Goal: Communication & Community: Answer question/provide support

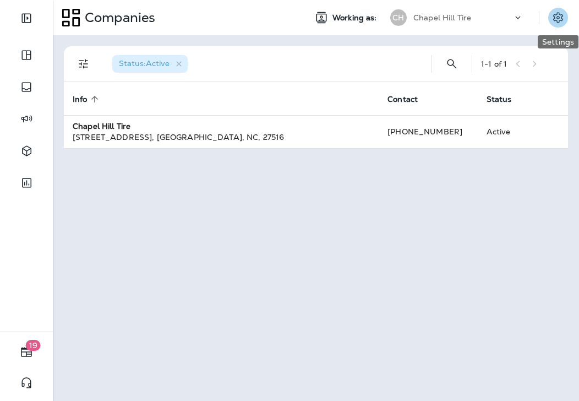
click at [561, 17] on icon "Settings" at bounding box center [558, 17] width 13 height 13
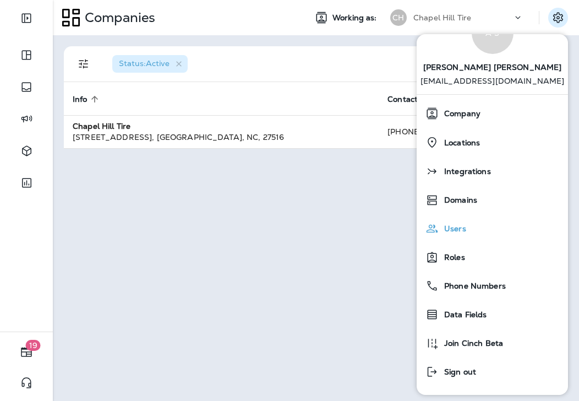
scroll to position [41, 0]
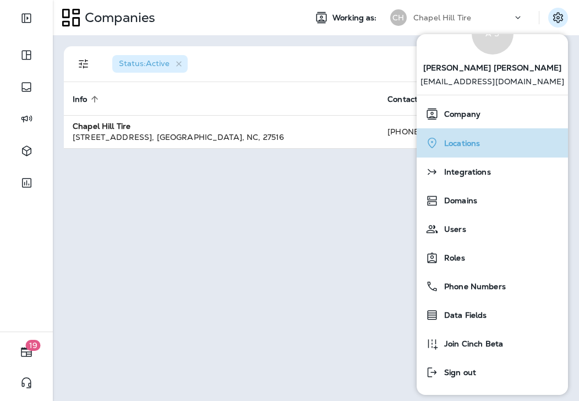
click at [513, 132] on div "Locations" at bounding box center [492, 143] width 143 height 23
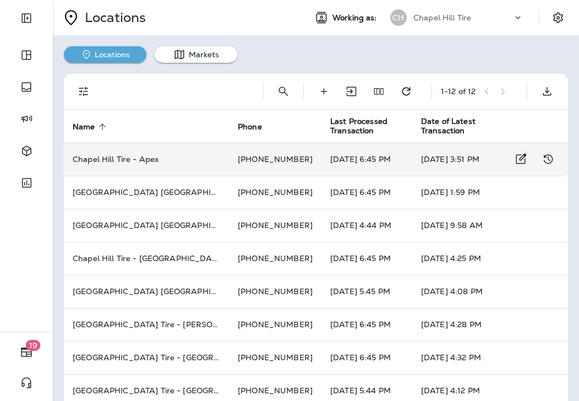
click at [151, 143] on td "Chapel Hill Tire - Apex" at bounding box center [146, 159] width 165 height 33
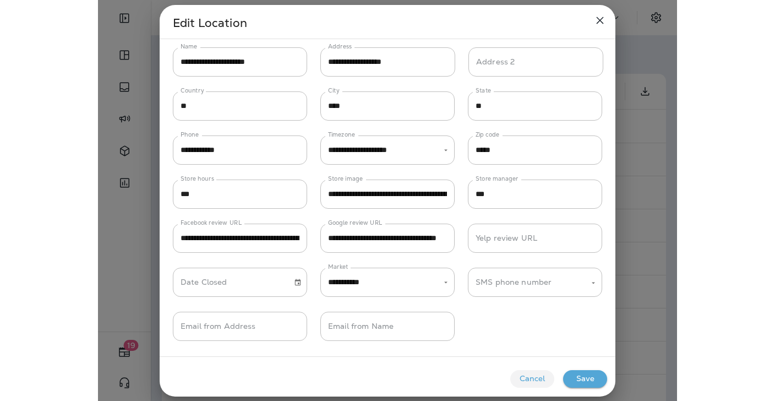
scroll to position [38, 0]
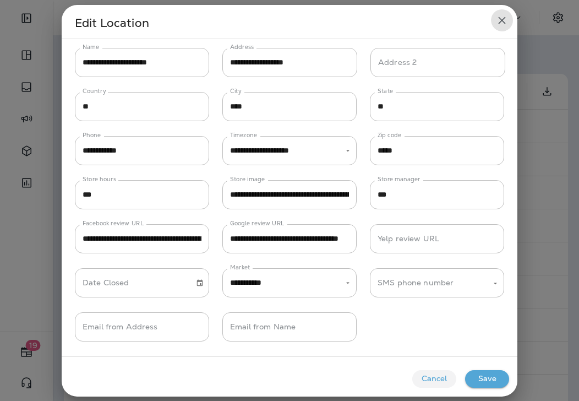
click at [500, 24] on icon "close" at bounding box center [502, 20] width 13 height 13
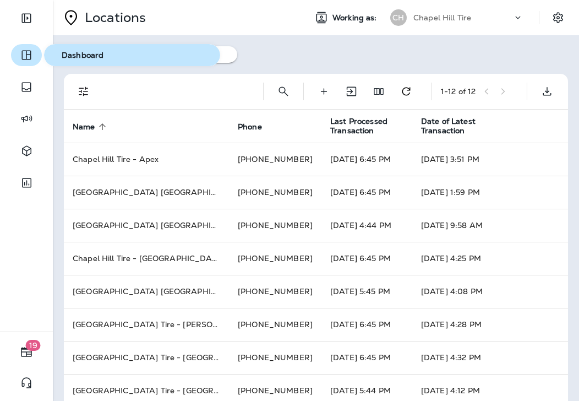
click at [26, 58] on icon "button" at bounding box center [25, 55] width 9 height 9
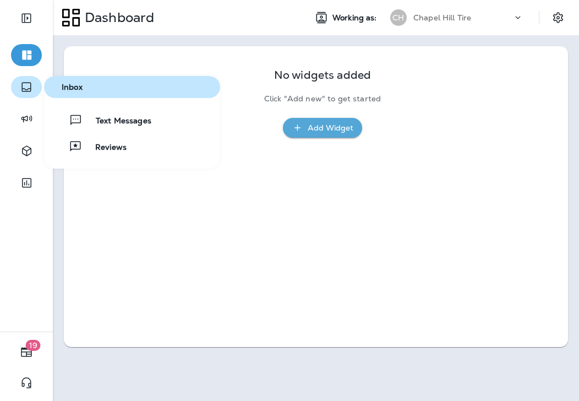
click at [24, 86] on icon "button" at bounding box center [26, 86] width 13 height 13
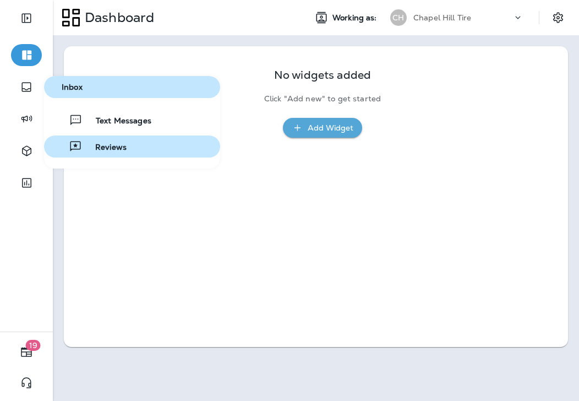
click at [118, 148] on span "Reviews" at bounding box center [104, 148] width 45 height 10
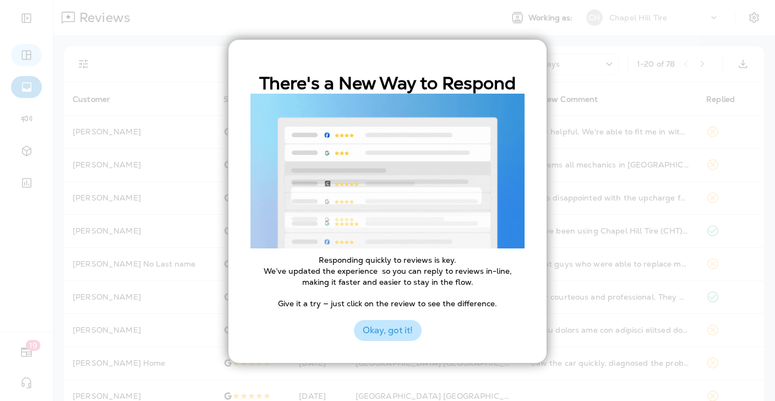
click at [383, 335] on button "Okay, got it!" at bounding box center [388, 330] width 68 height 21
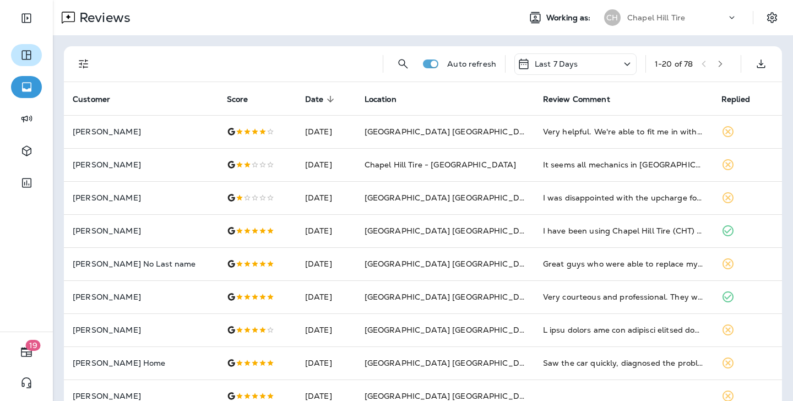
click at [579, 64] on icon "button" at bounding box center [721, 64] width 8 height 8
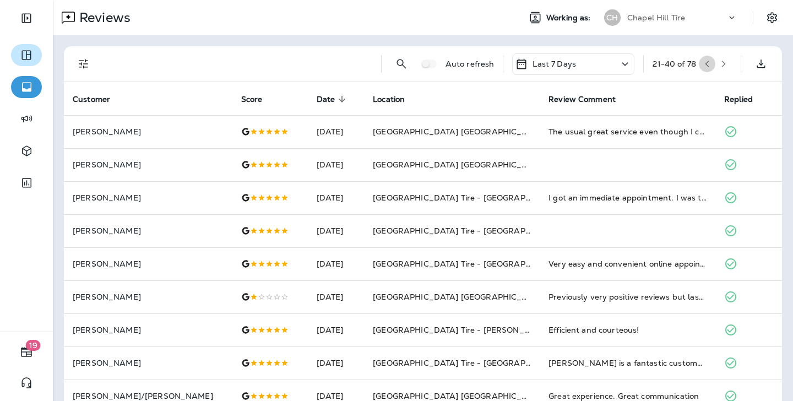
click at [579, 62] on icon "button" at bounding box center [707, 64] width 8 height 8
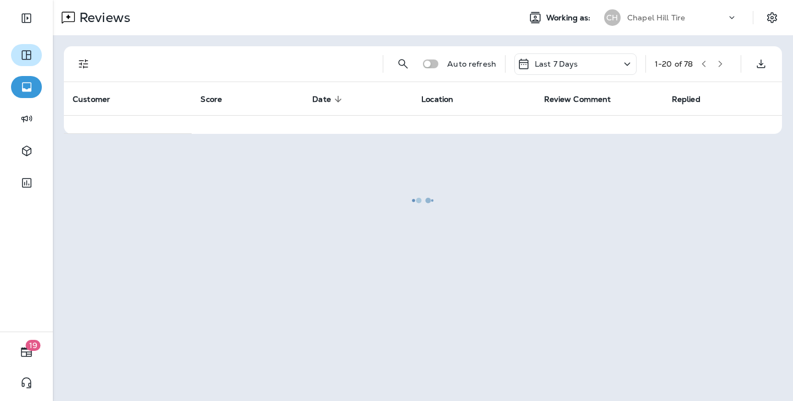
click at [579, 62] on div at bounding box center [423, 200] width 738 height 399
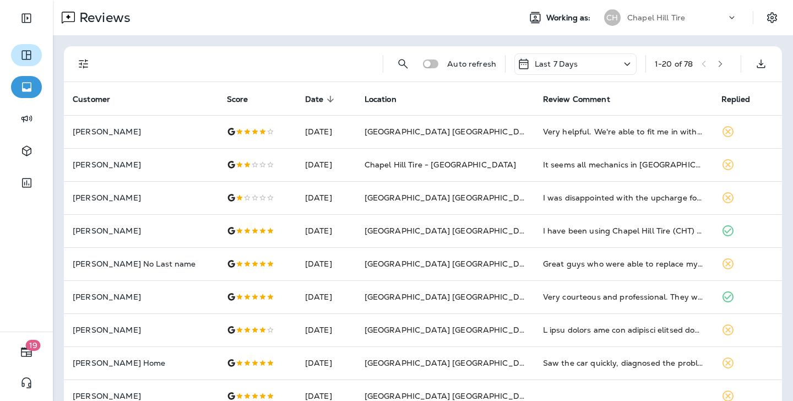
click at [579, 66] on icon at bounding box center [627, 64] width 13 height 14
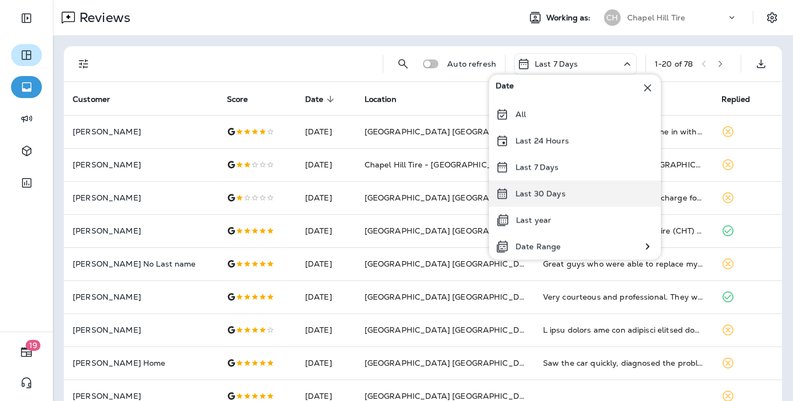
click at [579, 192] on div "Last 30 Days" at bounding box center [575, 194] width 172 height 26
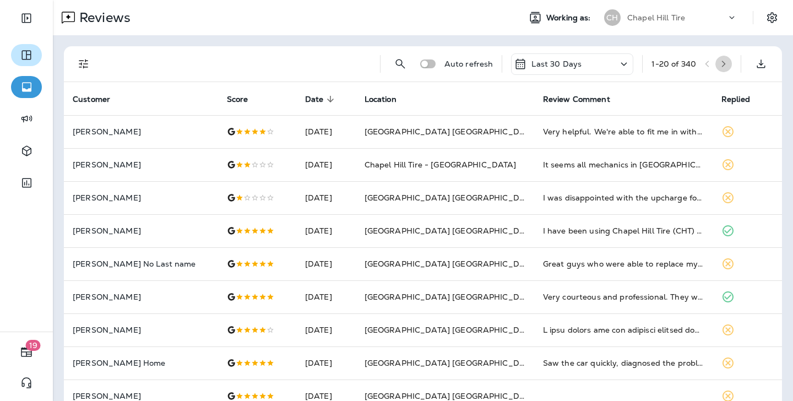
click at [579, 61] on icon "button" at bounding box center [724, 64] width 8 height 8
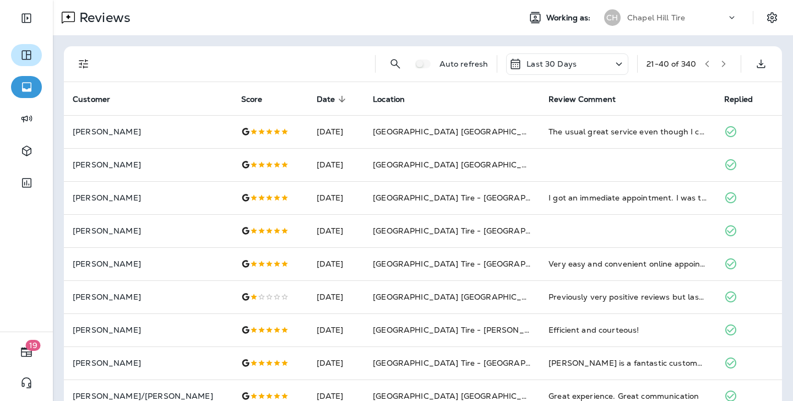
click at [579, 62] on icon "button" at bounding box center [724, 64] width 8 height 8
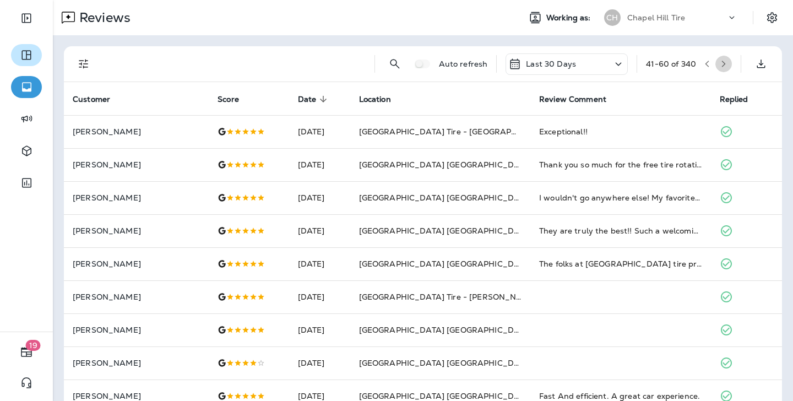
click at [579, 62] on icon "button" at bounding box center [724, 64] width 8 height 8
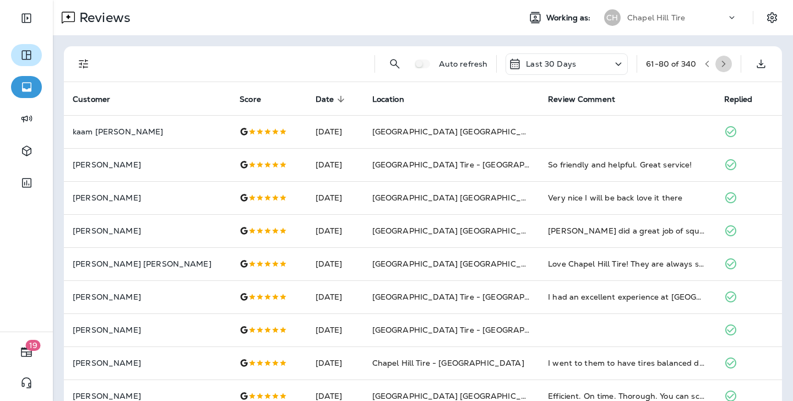
click at [579, 62] on icon "button" at bounding box center [724, 64] width 8 height 8
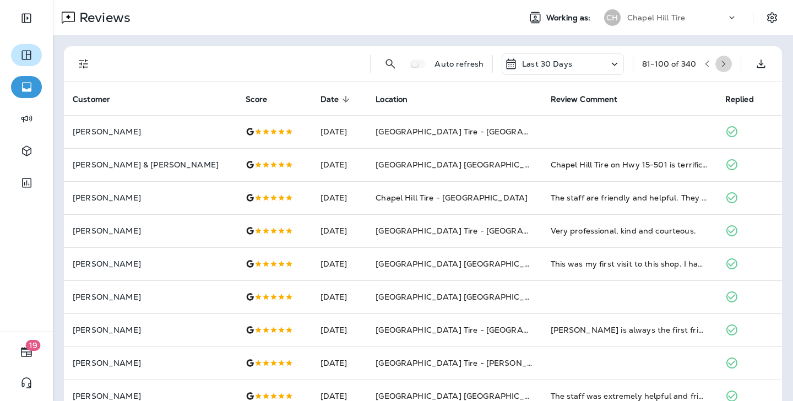
click at [579, 61] on icon "button" at bounding box center [724, 64] width 8 height 8
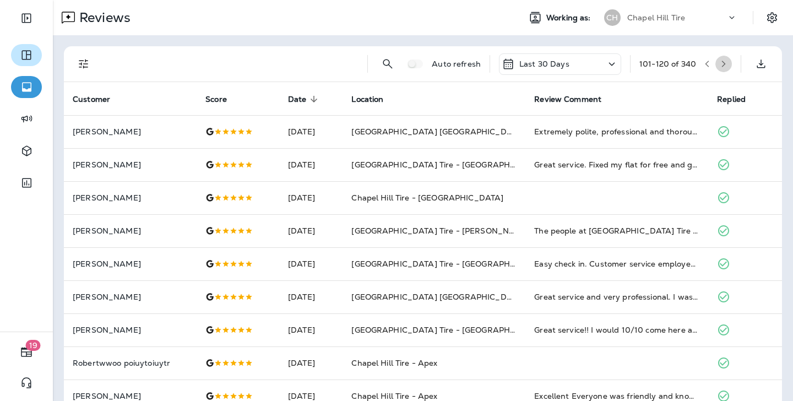
click at [579, 61] on icon "button" at bounding box center [724, 64] width 8 height 8
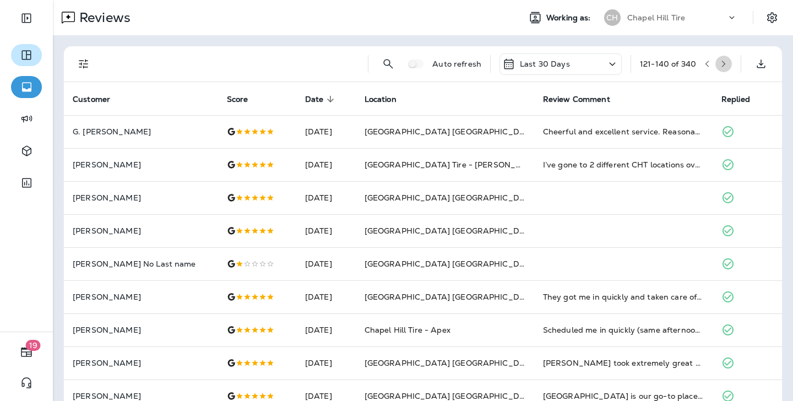
click at [579, 64] on icon "button" at bounding box center [724, 64] width 8 height 8
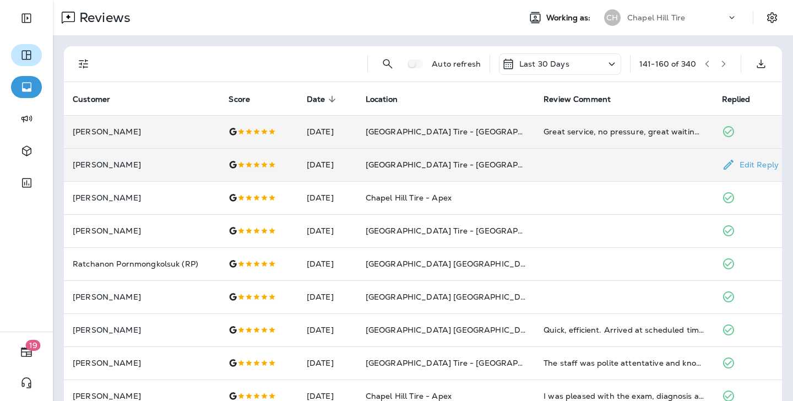
click at [579, 159] on td at bounding box center [624, 164] width 178 height 33
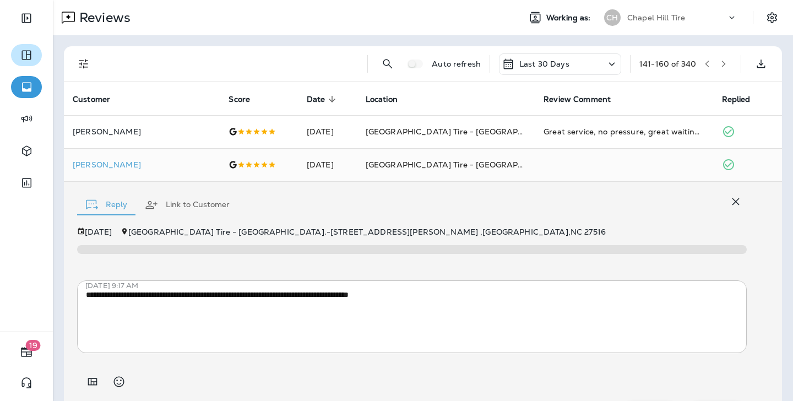
click at [579, 63] on icon "button" at bounding box center [724, 64] width 8 height 8
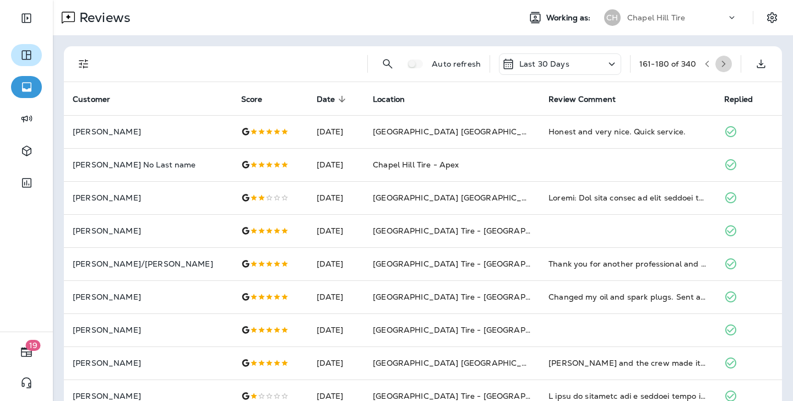
click at [579, 61] on icon "button" at bounding box center [724, 64] width 8 height 8
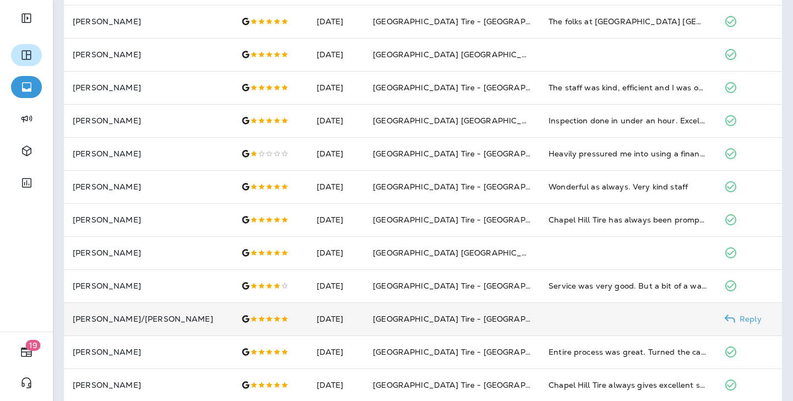
scroll to position [374, 0]
click at [579, 307] on td at bounding box center [628, 319] width 176 height 33
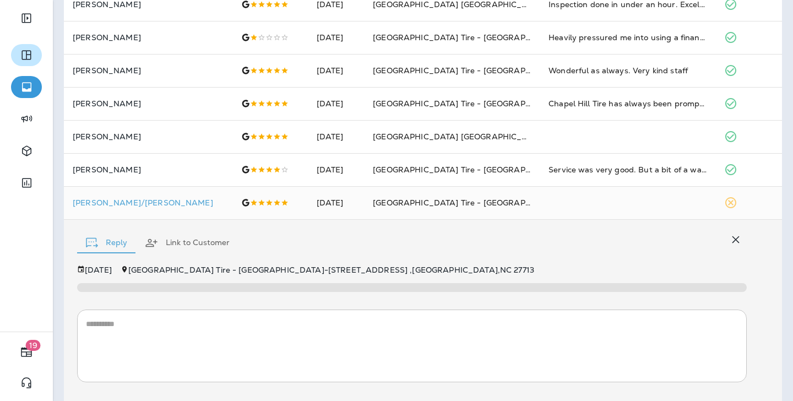
scroll to position [522, 0]
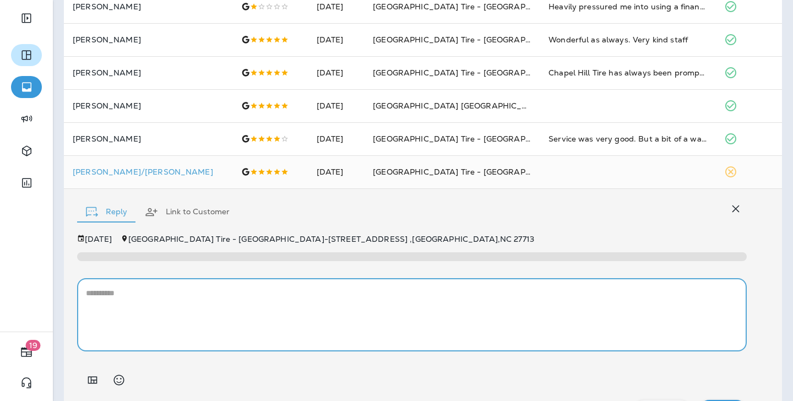
click at [458, 287] on textarea at bounding box center [412, 314] width 652 height 55
type textarea "*"
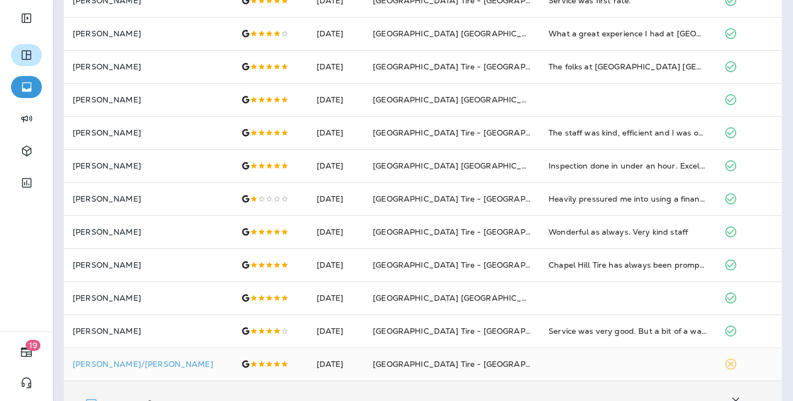
scroll to position [33, 0]
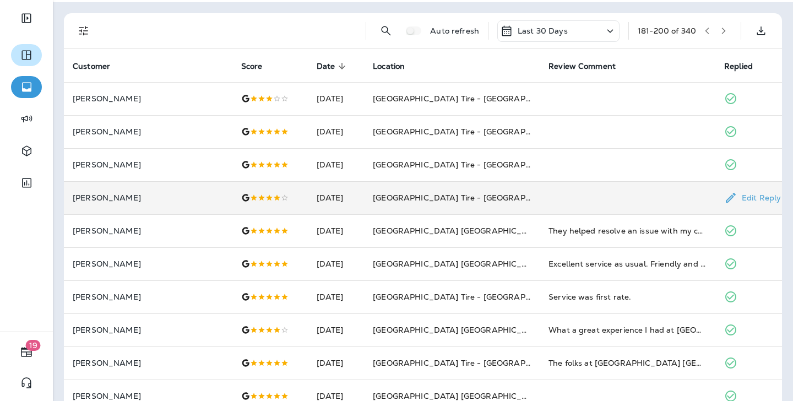
type textarea "**********"
click at [579, 186] on td at bounding box center [628, 197] width 176 height 33
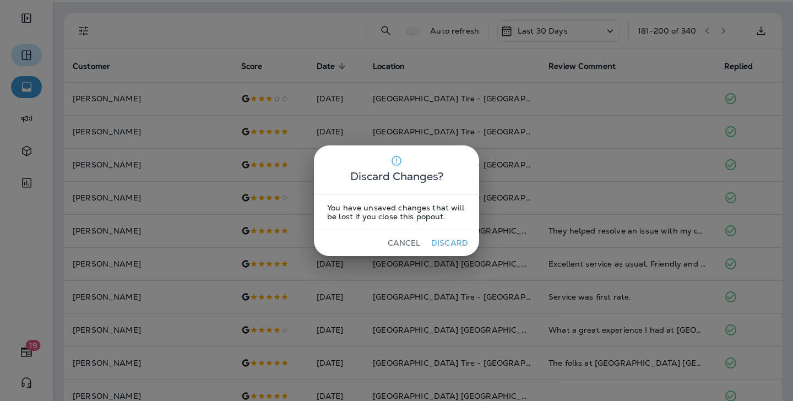
click at [410, 239] on button "Cancel" at bounding box center [403, 243] width 41 height 17
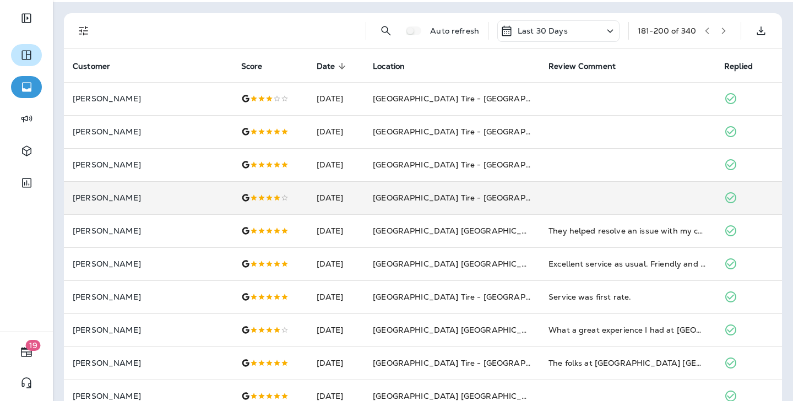
click at [579, 191] on icon at bounding box center [730, 197] width 13 height 13
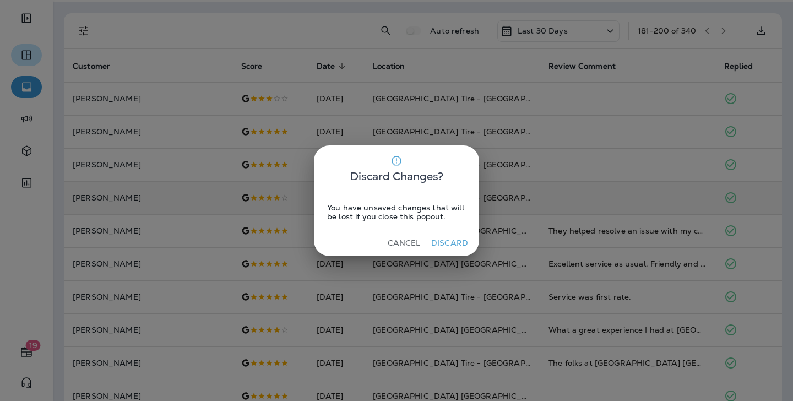
click at [579, 184] on div "Discard Changes? You have unsaved changes that will be lost if you close this p…" at bounding box center [396, 200] width 793 height 401
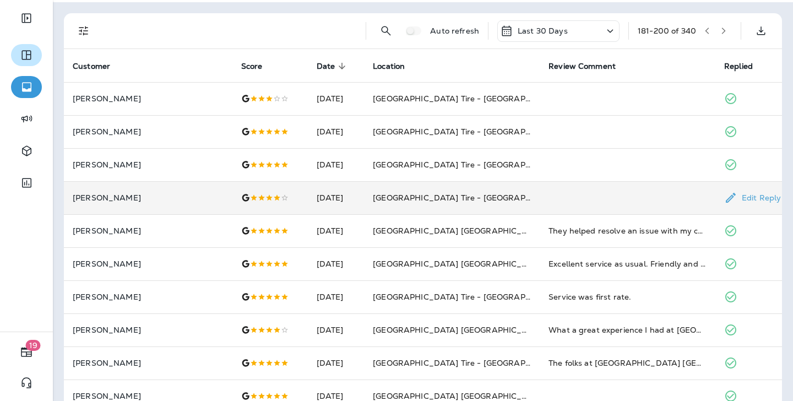
click at [579, 193] on p "Edit Reply" at bounding box center [759, 197] width 44 height 9
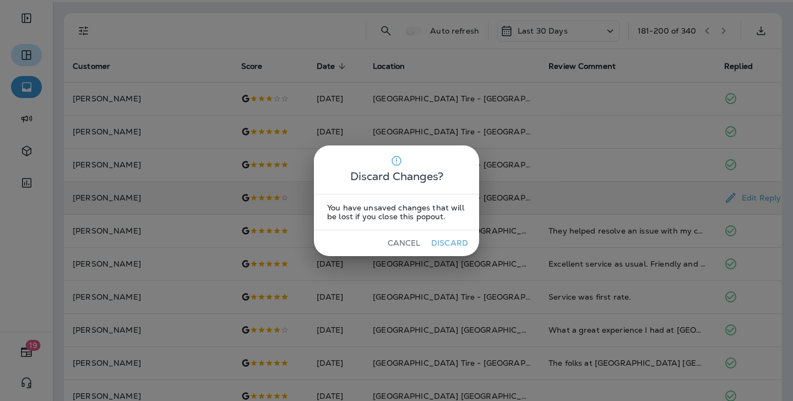
click at [398, 239] on button "Cancel" at bounding box center [403, 243] width 41 height 17
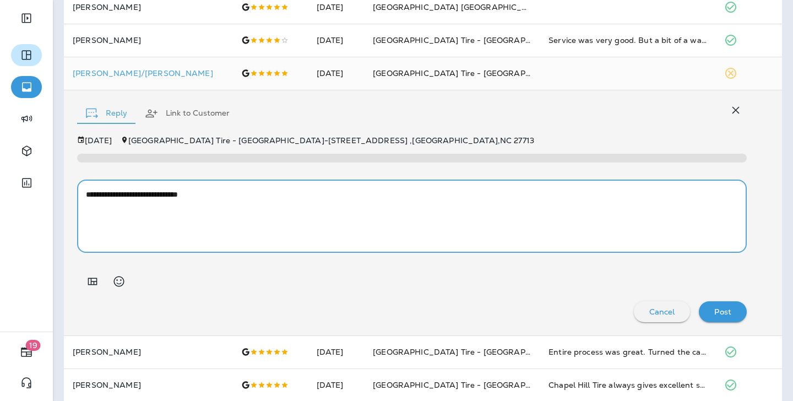
scroll to position [620, 0]
click at [303, 192] on textarea "**********" at bounding box center [412, 216] width 652 height 55
click at [579, 308] on p "Cancel" at bounding box center [662, 312] width 26 height 9
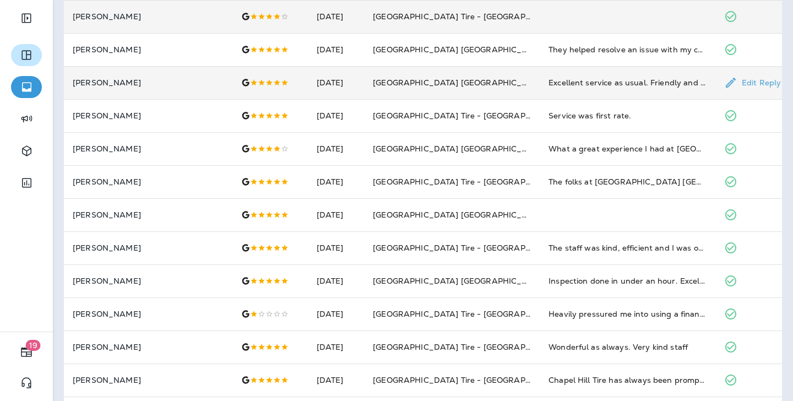
scroll to position [54, 0]
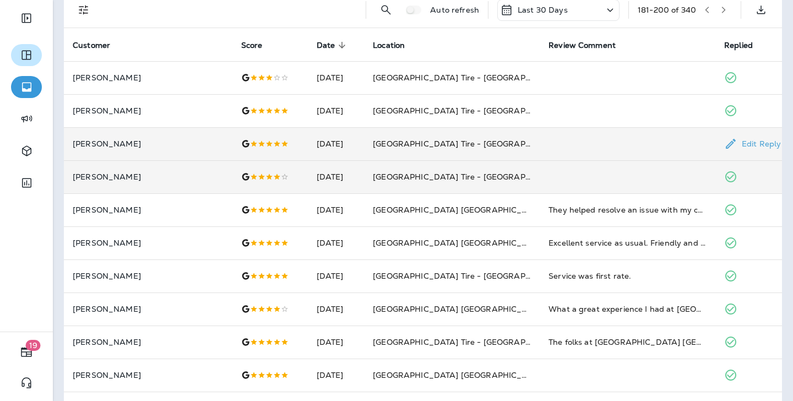
click at [579, 139] on p "Edit Reply" at bounding box center [759, 143] width 44 height 9
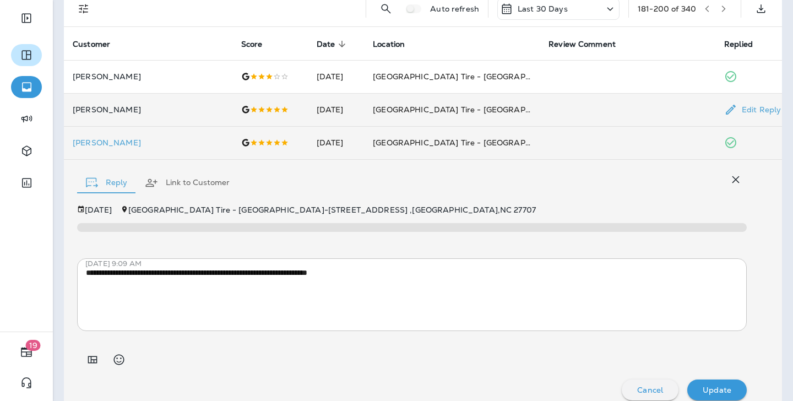
click at [579, 105] on p "Edit Reply" at bounding box center [759, 109] width 44 height 9
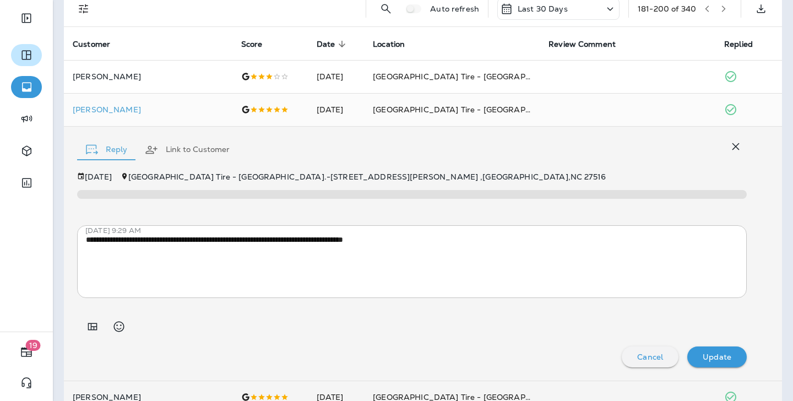
click at [579, 352] on p "Cancel" at bounding box center [650, 356] width 26 height 9
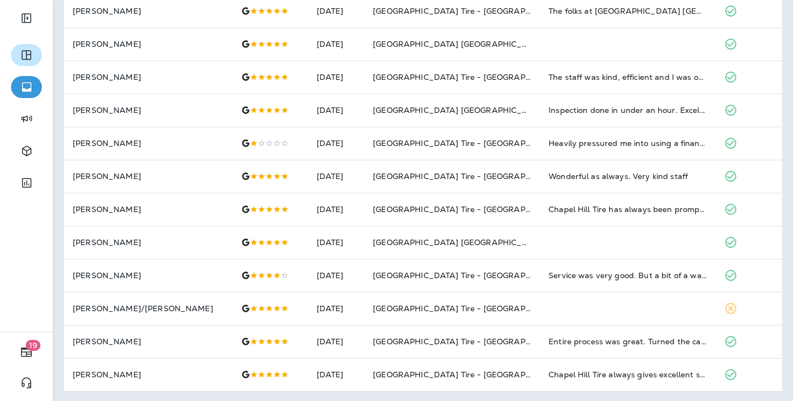
scroll to position [374, 0]
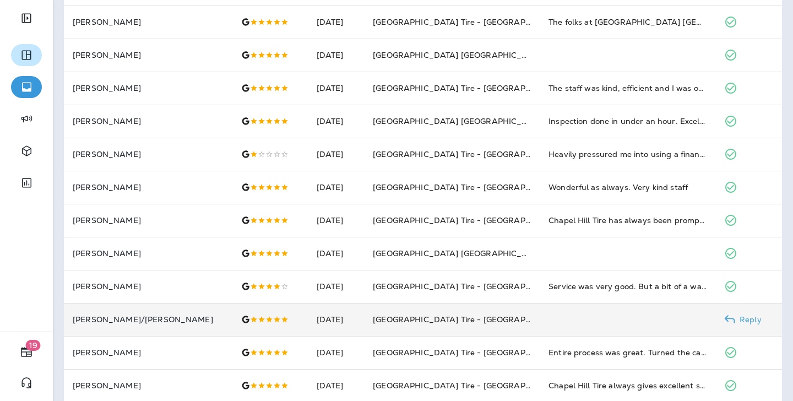
click at [579, 315] on p "Reply" at bounding box center [748, 319] width 26 height 9
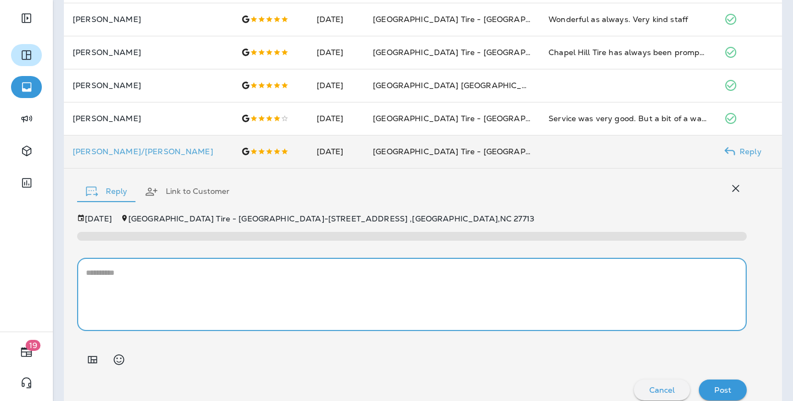
click at [473, 267] on textarea at bounding box center [412, 294] width 652 height 55
paste textarea "**********"
type textarea "**********"
click at [579, 383] on div "Post" at bounding box center [723, 390] width 30 height 14
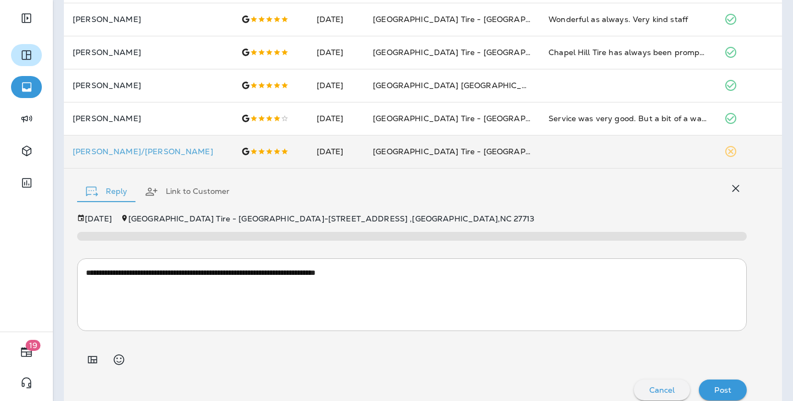
click at [579, 386] on p "Post" at bounding box center [722, 390] width 17 height 9
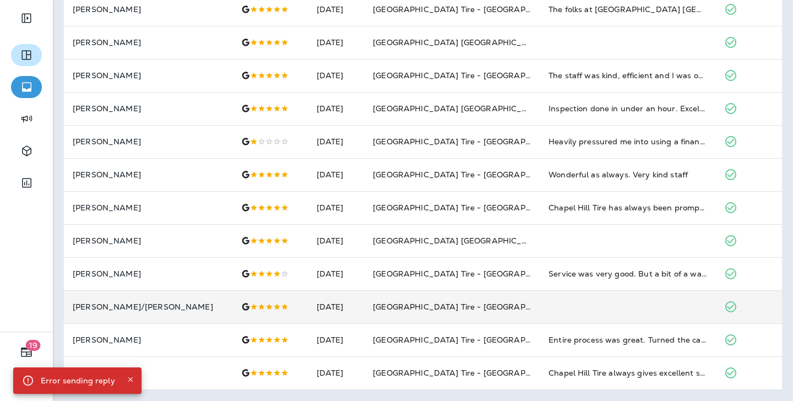
click at [127, 377] on icon "Close" at bounding box center [131, 380] width 8 height 8
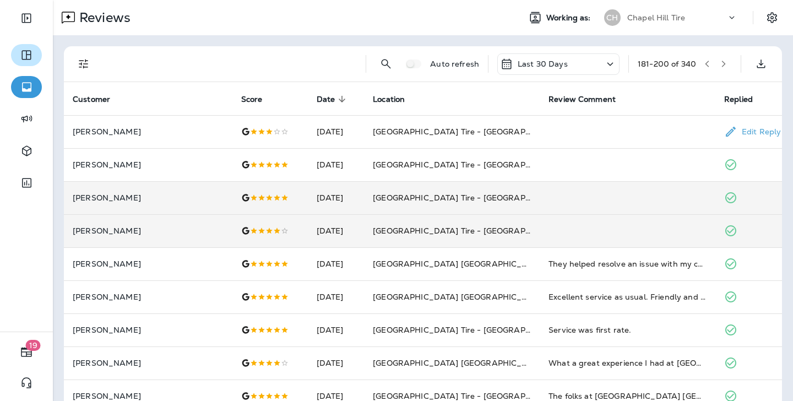
scroll to position [0, 0]
click at [579, 70] on div "181 - 200 of 340" at bounding box center [685, 64] width 94 height 17
click at [579, 67] on button "button" at bounding box center [723, 64] width 17 height 17
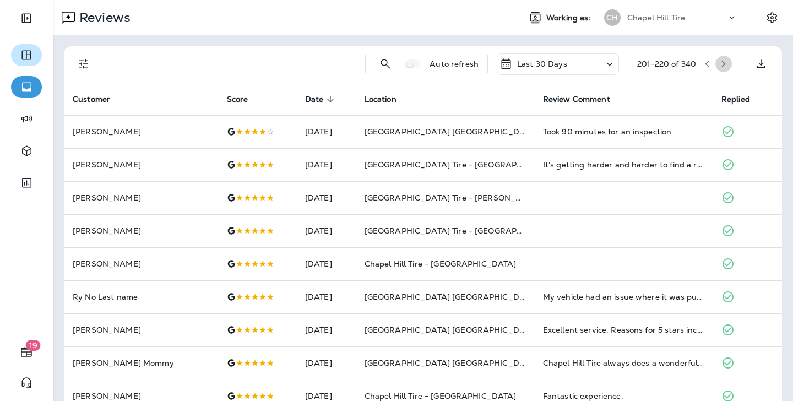
click at [579, 63] on icon "button" at bounding box center [724, 64] width 8 height 8
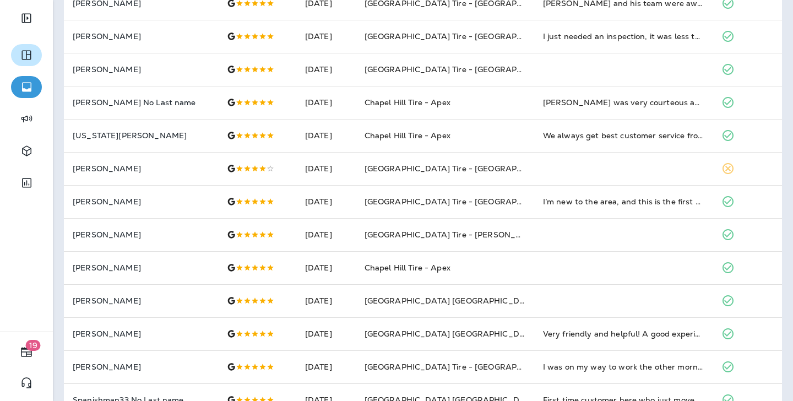
scroll to position [128, 0]
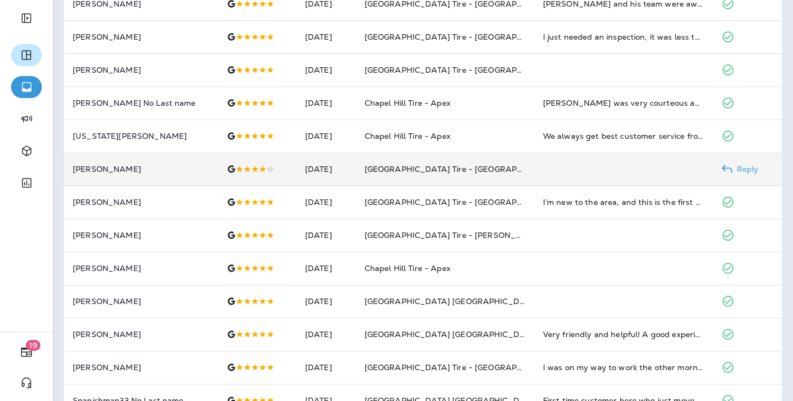
click at [579, 165] on p "Reply" at bounding box center [745, 169] width 26 height 9
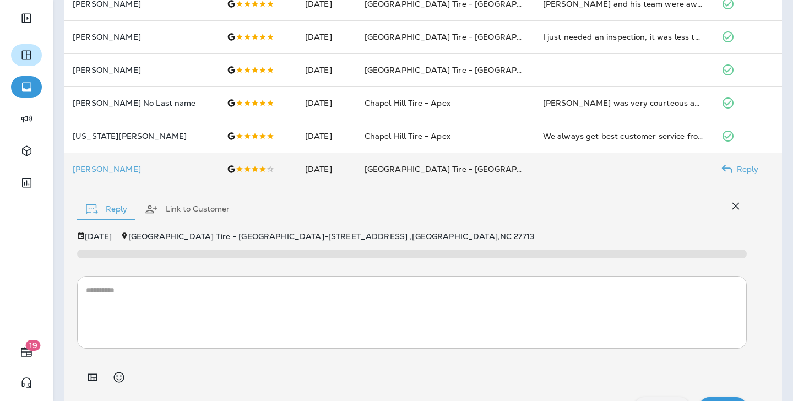
scroll to position [145, 0]
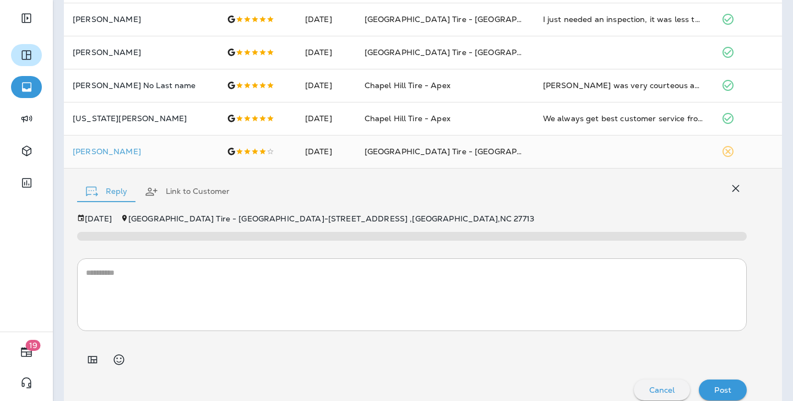
click at [410, 278] on textarea at bounding box center [412, 294] width 652 height 55
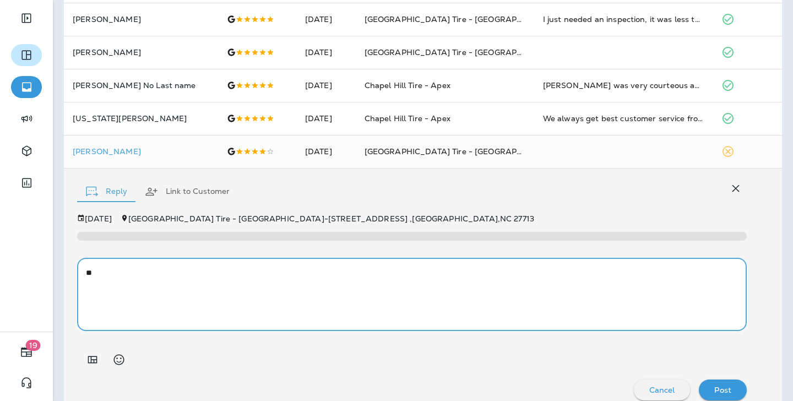
type textarea "*"
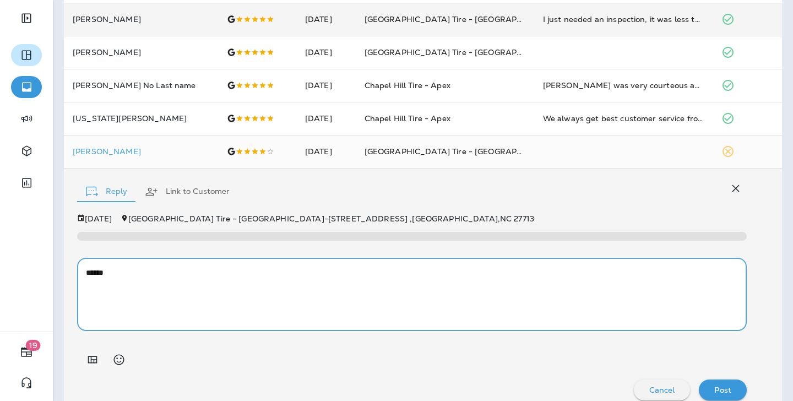
paste textarea "**********"
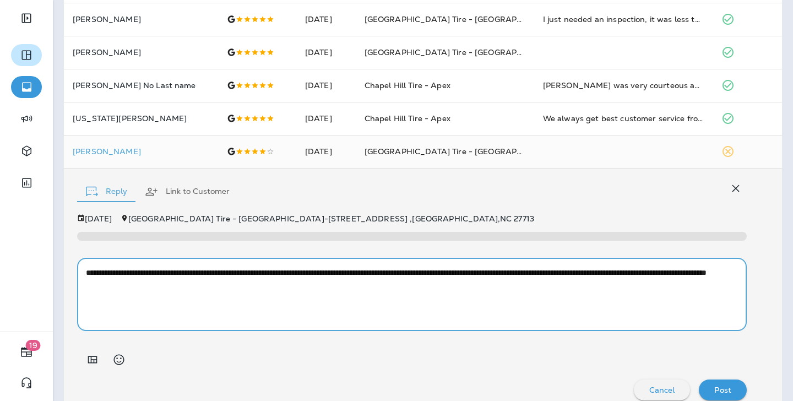
click at [115, 267] on textarea "**********" at bounding box center [412, 294] width 652 height 55
click at [232, 267] on textarea "**********" at bounding box center [412, 294] width 652 height 55
type textarea "**********"
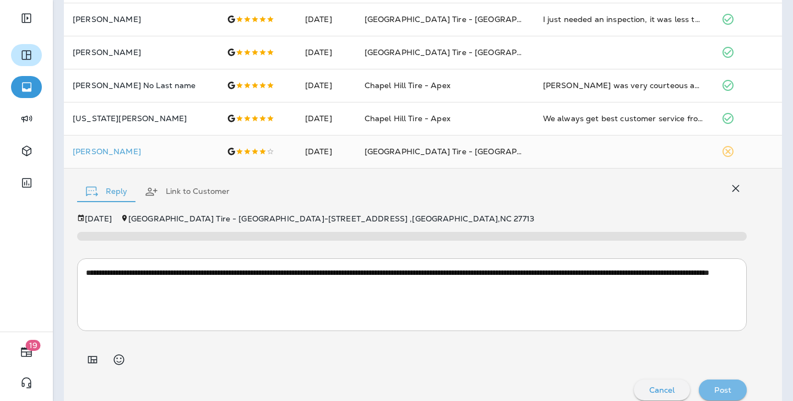
click at [579, 386] on p "Post" at bounding box center [722, 390] width 17 height 9
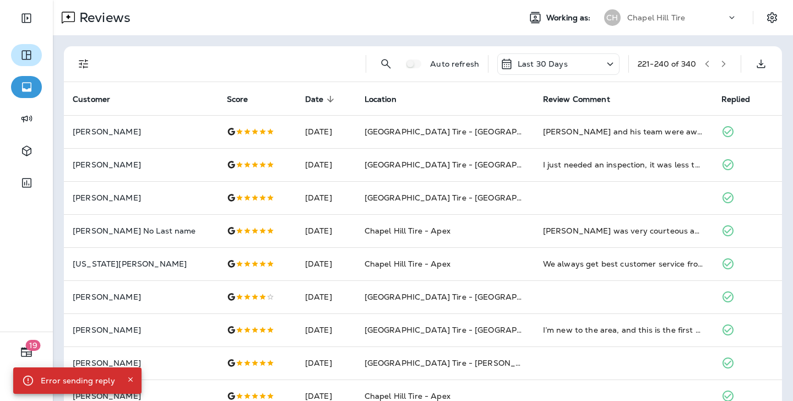
scroll to position [0, 0]
click at [579, 67] on icon "button" at bounding box center [724, 64] width 8 height 8
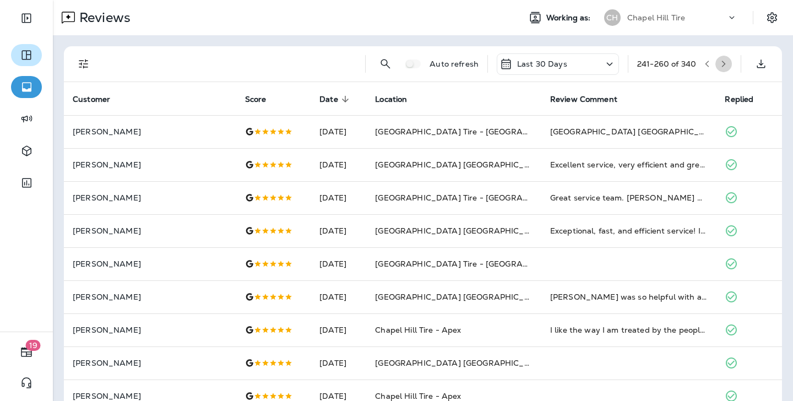
click at [579, 64] on icon "button" at bounding box center [724, 64] width 8 height 8
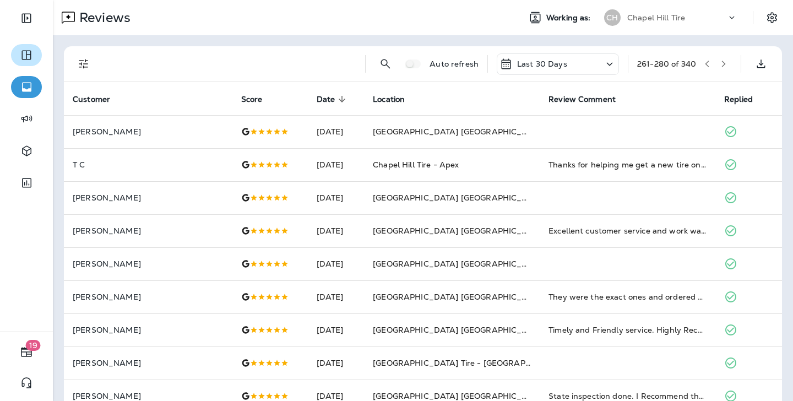
click at [579, 65] on icon "button" at bounding box center [724, 64] width 8 height 8
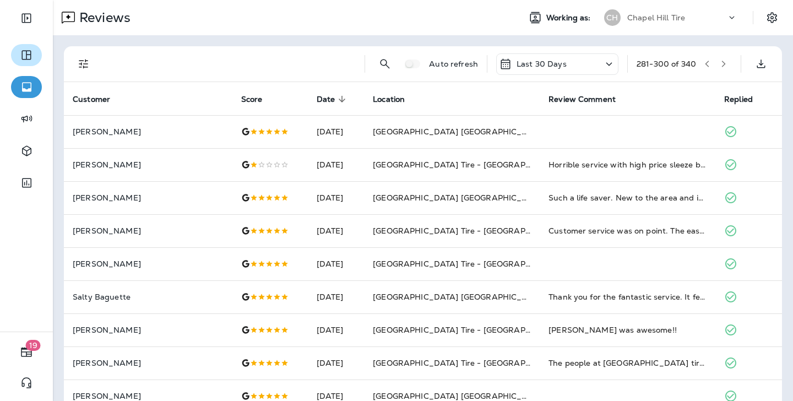
click at [579, 73] on div "Auto refresh Last 30 Days 281 - 300 of 340" at bounding box center [425, 63] width 705 height 35
click at [579, 65] on icon "button" at bounding box center [724, 64] width 4 height 7
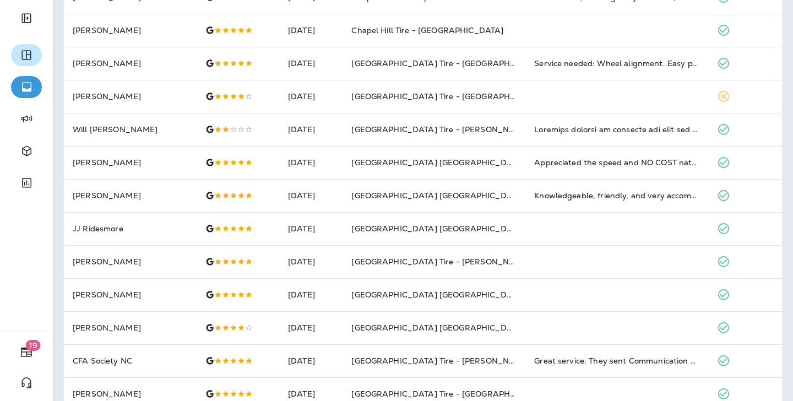
scroll to position [166, 0]
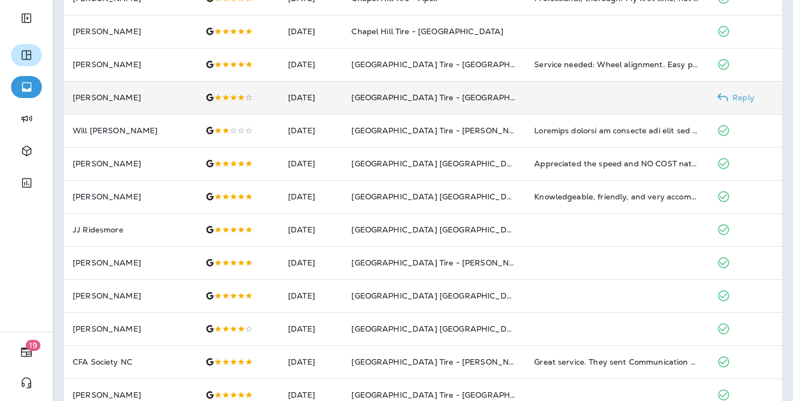
click at [579, 88] on td at bounding box center [616, 97] width 183 height 33
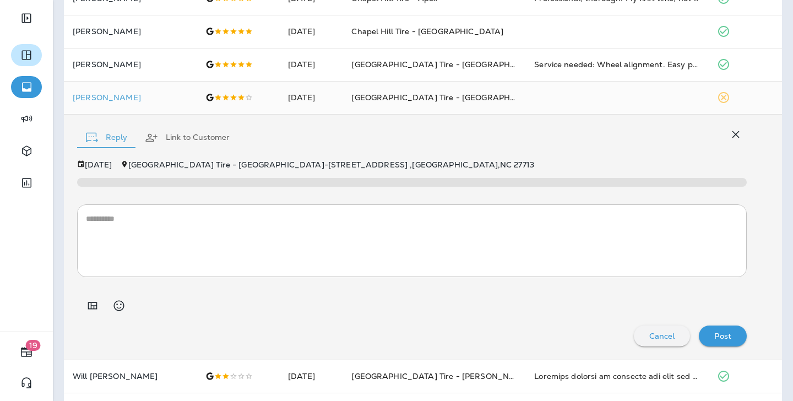
click at [295, 213] on textarea at bounding box center [412, 240] width 652 height 55
paste textarea "**********"
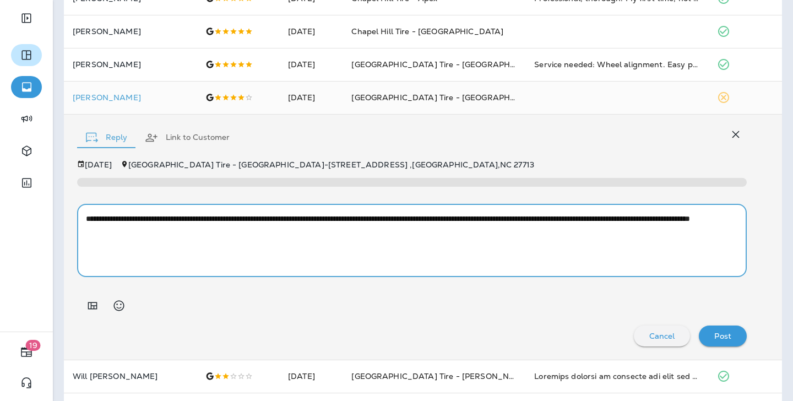
click at [209, 213] on textarea "**********" at bounding box center [412, 240] width 652 height 55
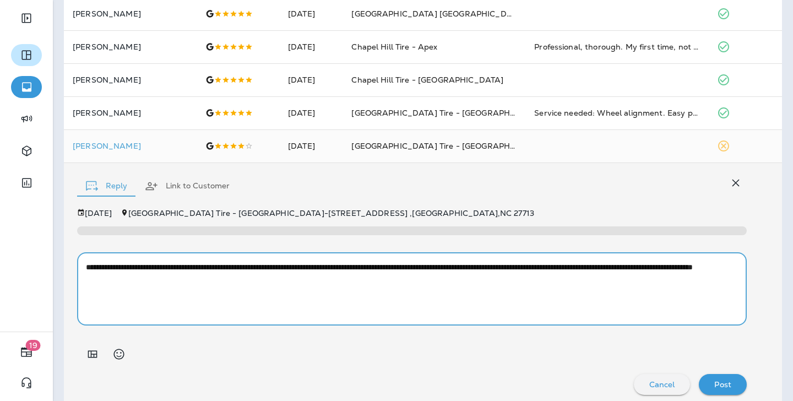
scroll to position [134, 0]
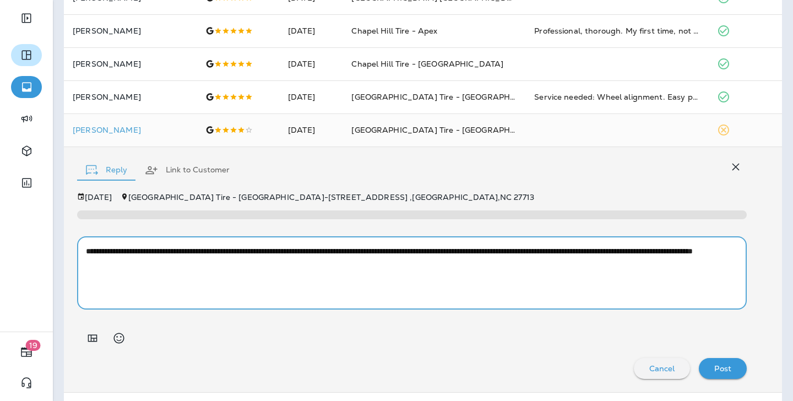
type textarea "**********"
click at [579, 361] on div "Post" at bounding box center [723, 368] width 30 height 14
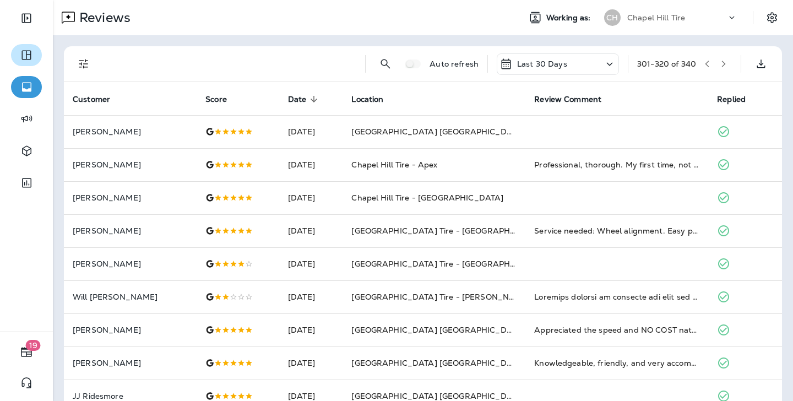
scroll to position [0, 0]
click at [579, 64] on icon "button" at bounding box center [724, 64] width 8 height 8
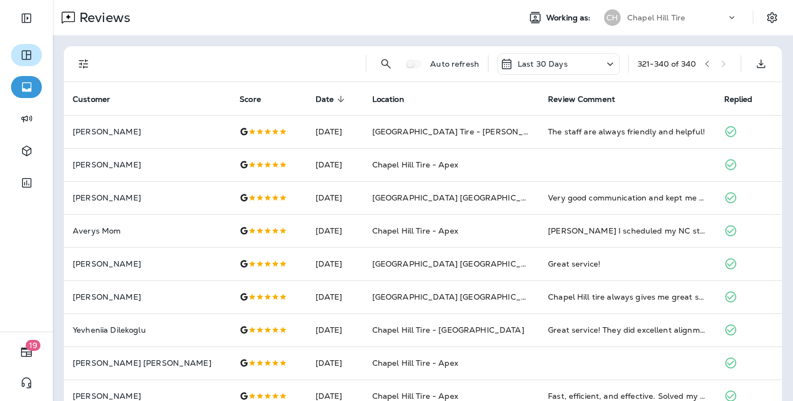
click at [579, 69] on div "Last 30 Days" at bounding box center [558, 63] width 122 height 21
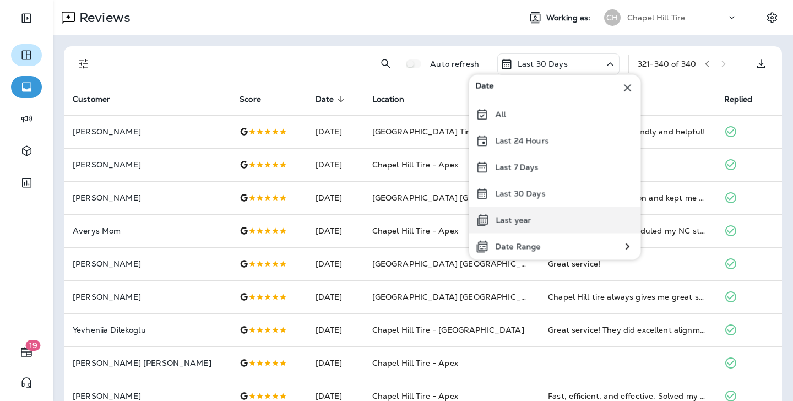
click at [540, 221] on div "Last year" at bounding box center [555, 220] width 172 height 26
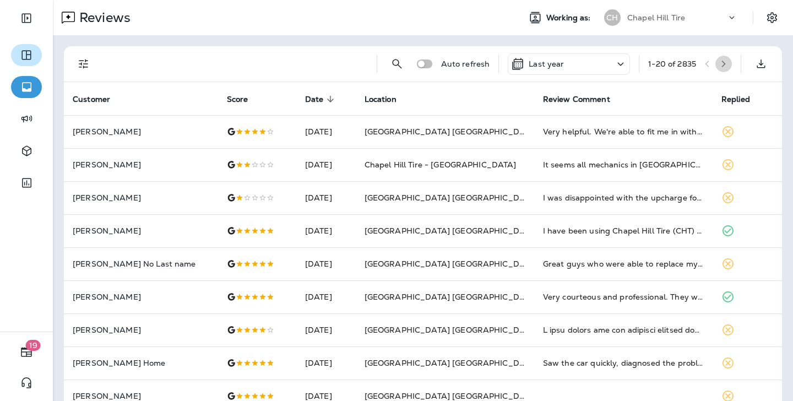
click at [579, 67] on icon "button" at bounding box center [724, 64] width 8 height 8
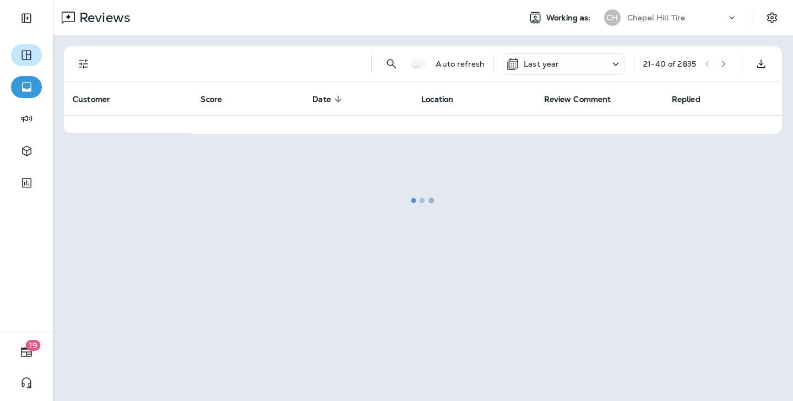
click at [579, 67] on div at bounding box center [423, 200] width 738 height 399
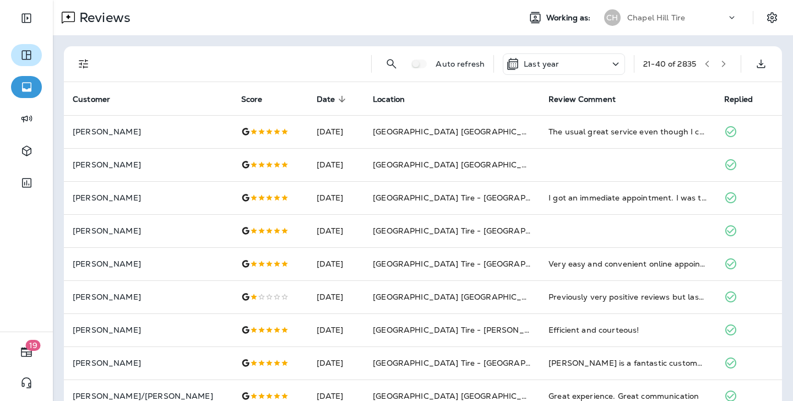
click at [579, 65] on icon "button" at bounding box center [724, 64] width 8 height 8
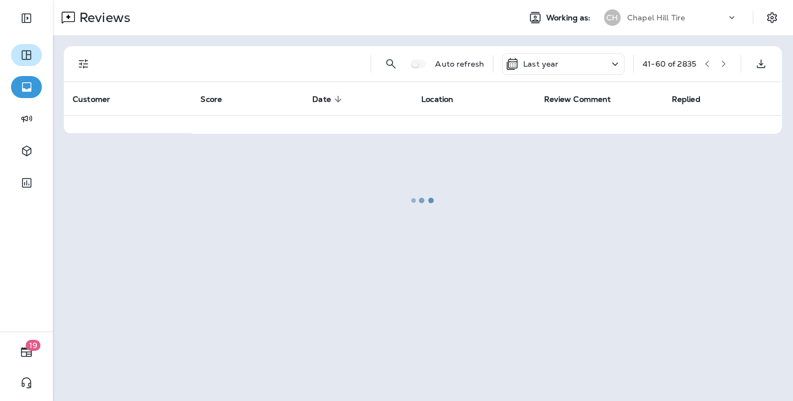
click at [579, 64] on div at bounding box center [423, 200] width 738 height 399
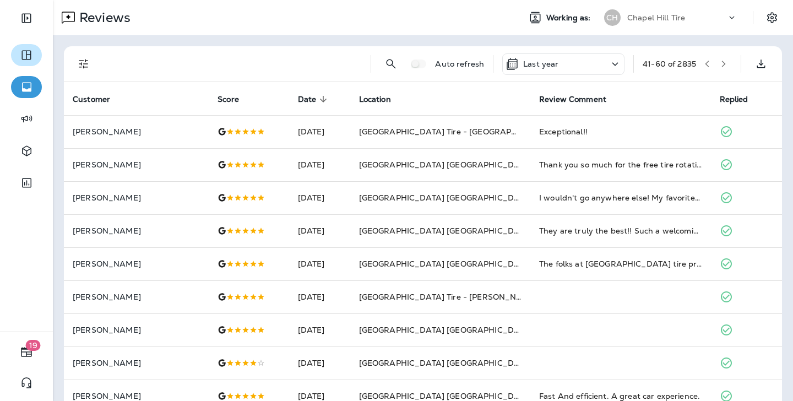
click at [579, 61] on div "41 - 60 of 2835" at bounding box center [669, 63] width 53 height 9
click at [579, 59] on button "button" at bounding box center [723, 64] width 17 height 17
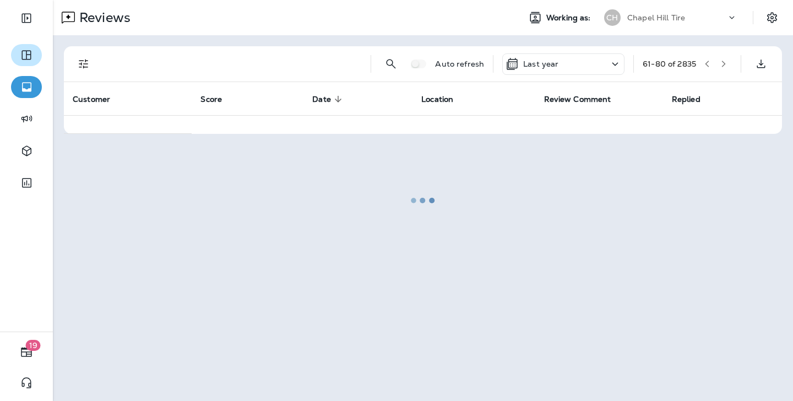
click at [579, 60] on div at bounding box center [423, 200] width 738 height 399
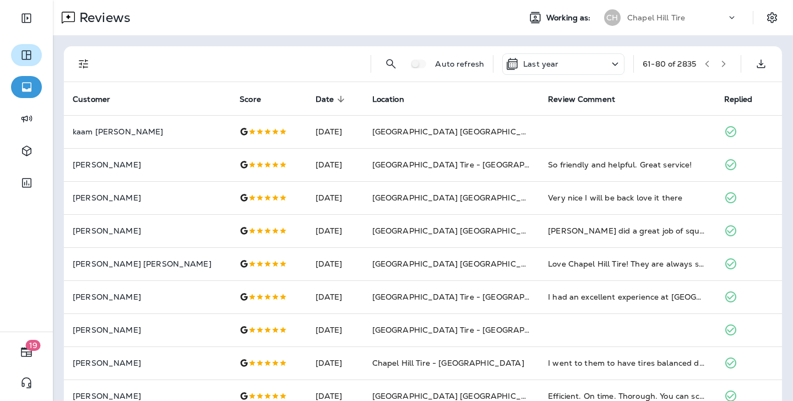
click at [579, 62] on icon "button" at bounding box center [724, 64] width 4 height 7
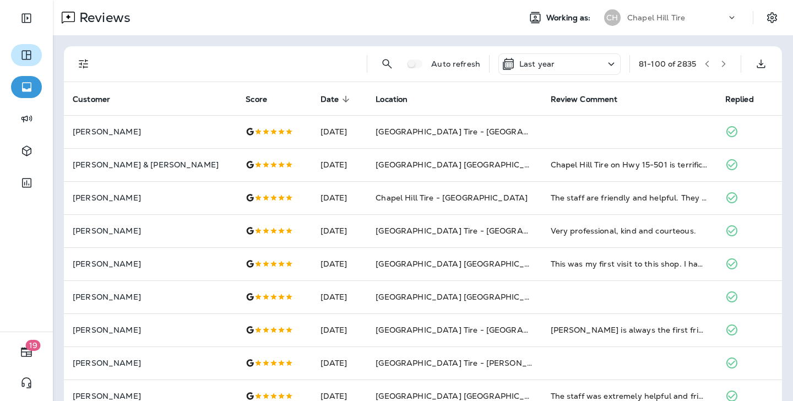
click at [579, 62] on icon "button" at bounding box center [724, 64] width 4 height 7
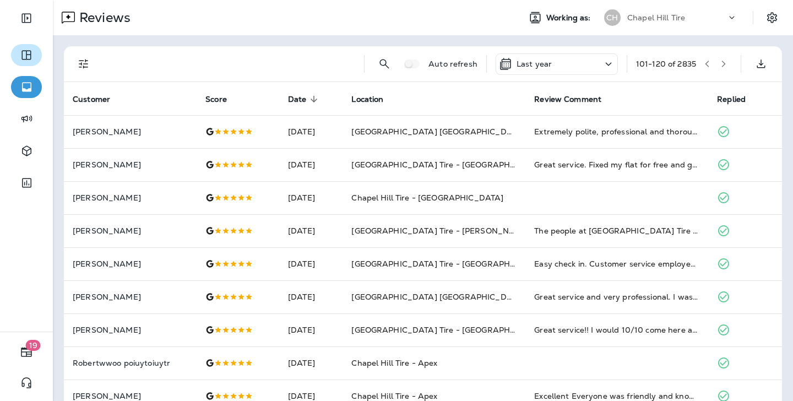
click at [579, 62] on icon "button" at bounding box center [724, 64] width 4 height 7
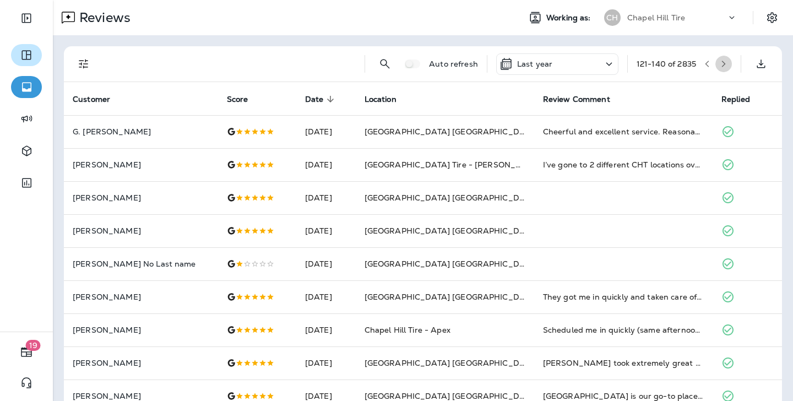
click at [579, 62] on icon "button" at bounding box center [724, 64] width 4 height 7
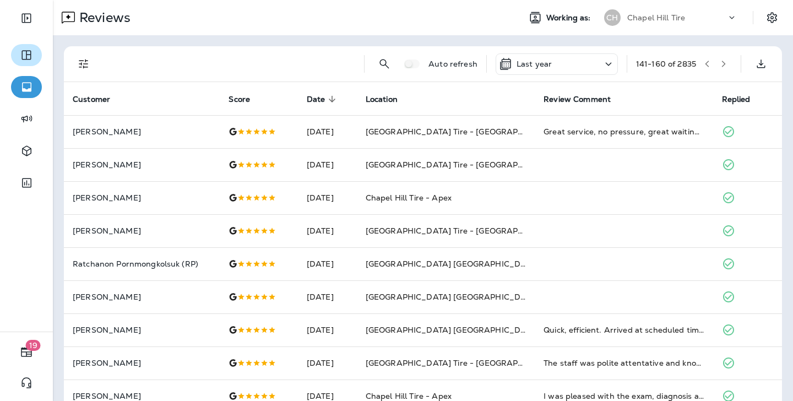
click at [579, 62] on icon "button" at bounding box center [724, 64] width 4 height 7
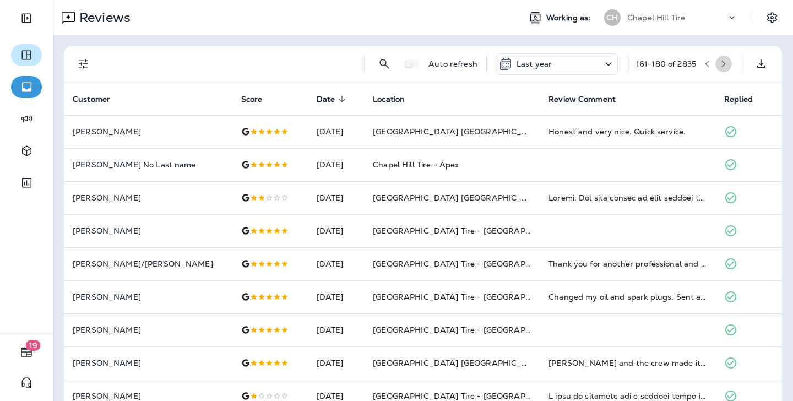
click at [579, 62] on icon "button" at bounding box center [724, 64] width 4 height 7
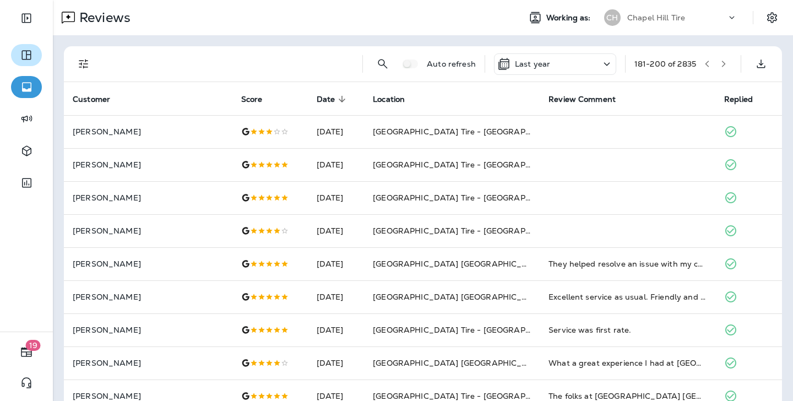
click at [579, 62] on icon "button" at bounding box center [724, 64] width 4 height 7
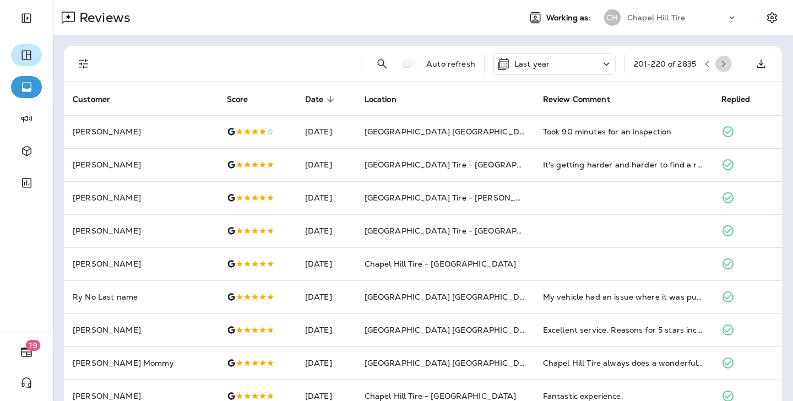
click at [579, 62] on icon "button" at bounding box center [724, 64] width 4 height 7
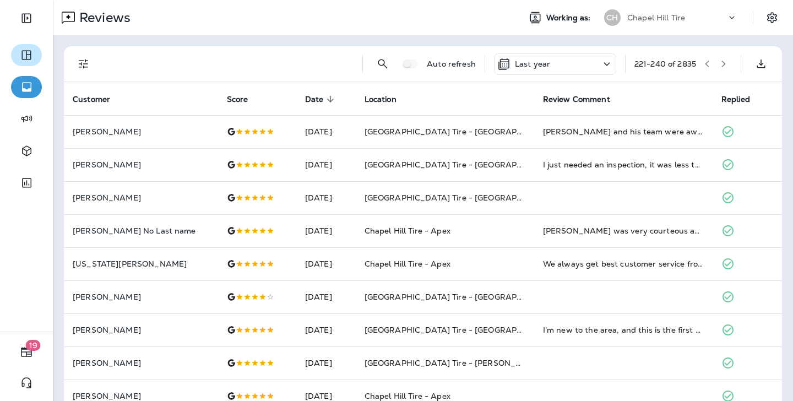
click at [579, 62] on icon "button" at bounding box center [724, 64] width 4 height 7
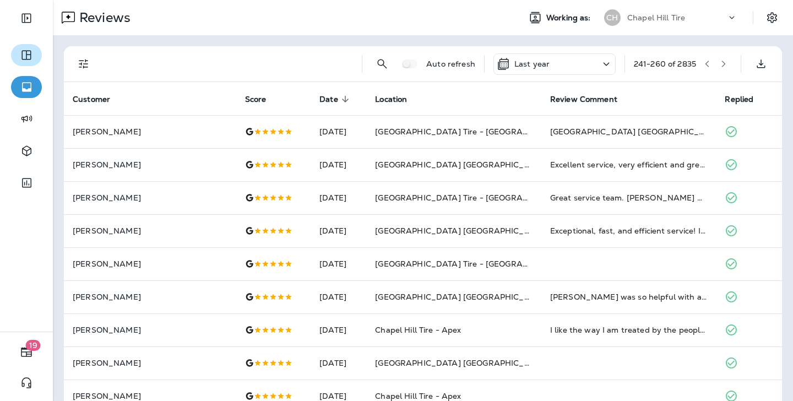
click at [579, 62] on icon "button" at bounding box center [724, 64] width 4 height 7
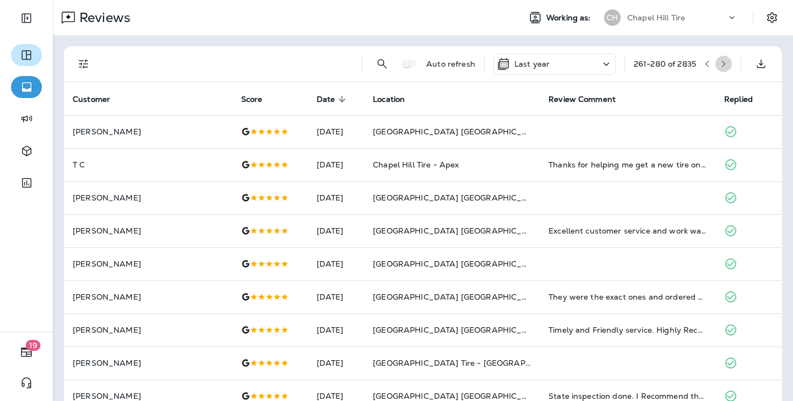
click at [579, 63] on icon "button" at bounding box center [724, 64] width 8 height 8
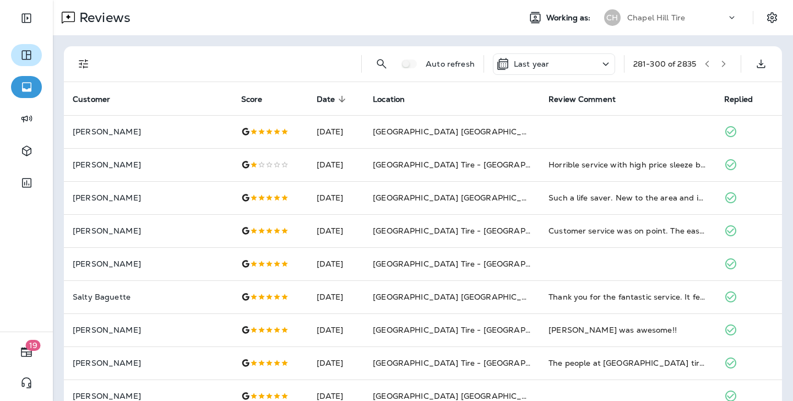
click at [579, 66] on icon "button" at bounding box center [724, 64] width 8 height 8
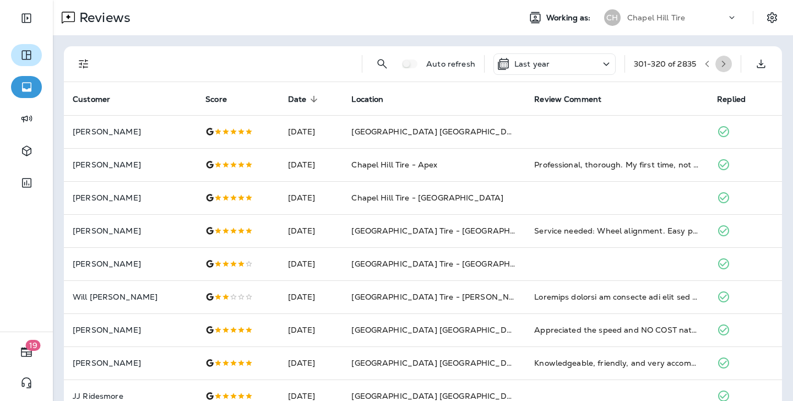
click at [579, 62] on icon "button" at bounding box center [724, 64] width 4 height 7
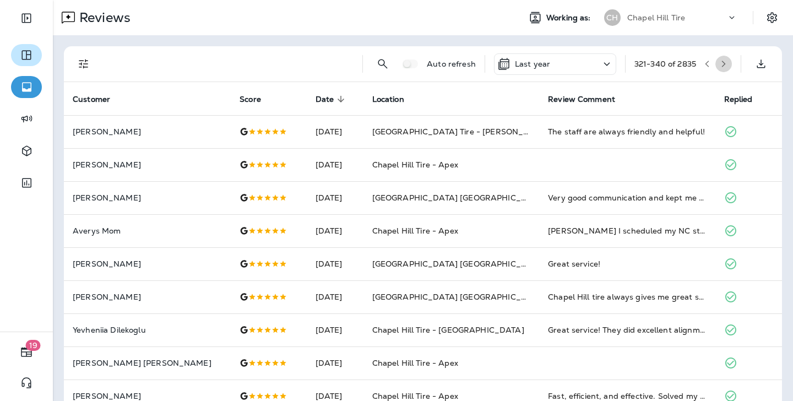
click at [579, 63] on icon "button" at bounding box center [724, 64] width 8 height 8
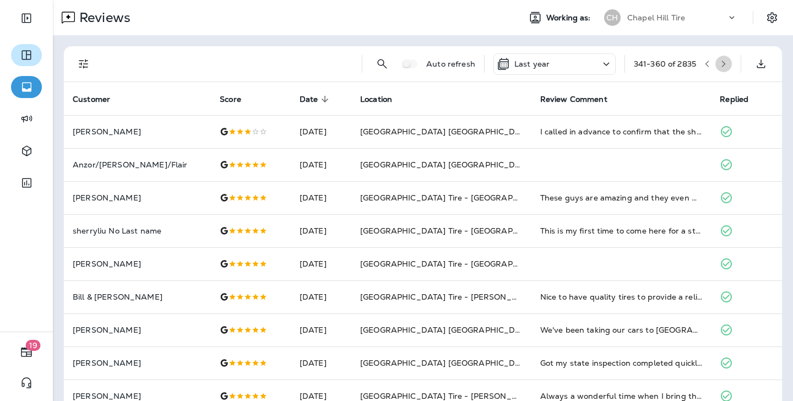
click at [579, 63] on icon "button" at bounding box center [724, 64] width 8 height 8
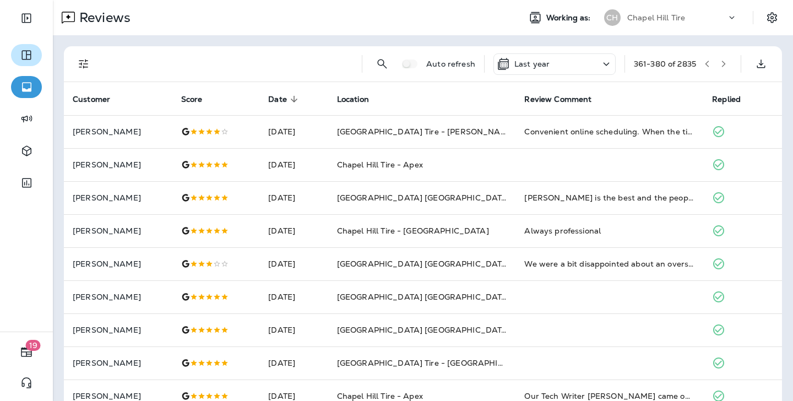
click at [579, 61] on icon "button" at bounding box center [724, 64] width 8 height 8
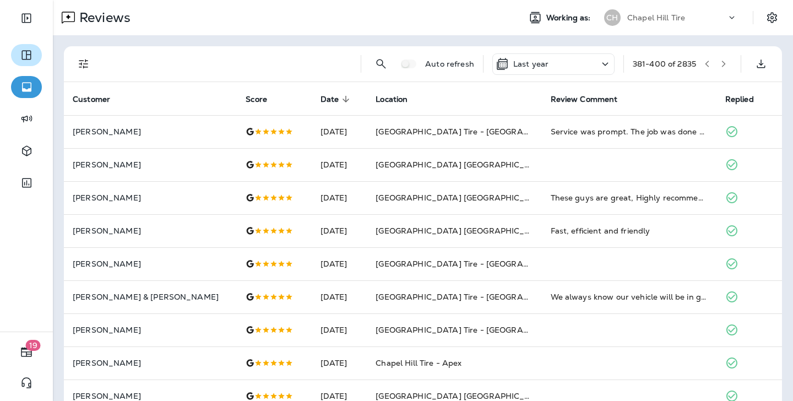
click at [579, 56] on button "button" at bounding box center [723, 64] width 17 height 17
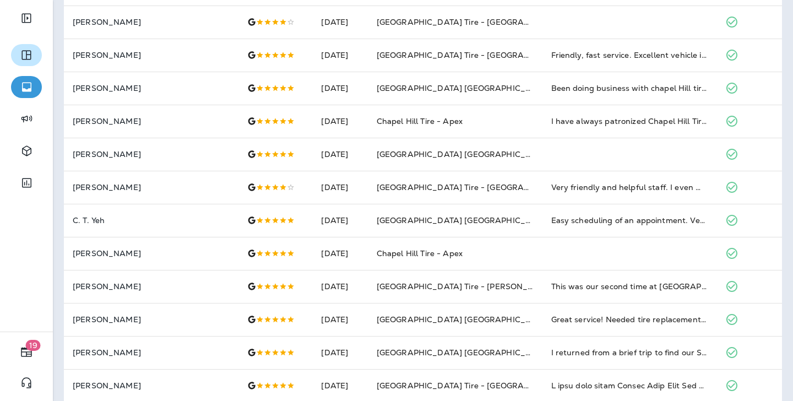
scroll to position [52, 0]
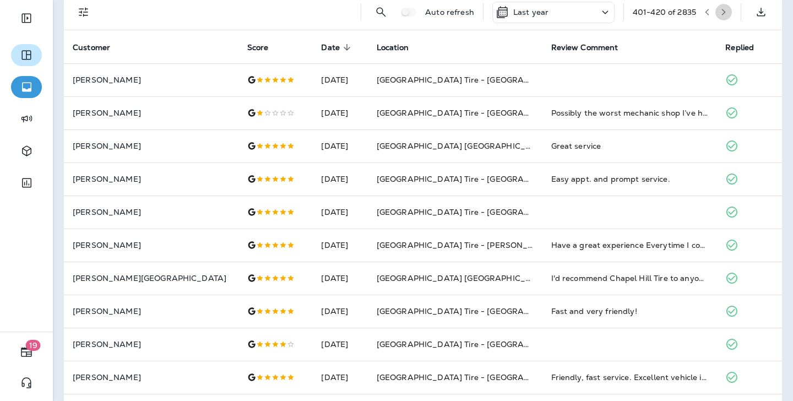
click at [579, 17] on button "button" at bounding box center [723, 12] width 17 height 17
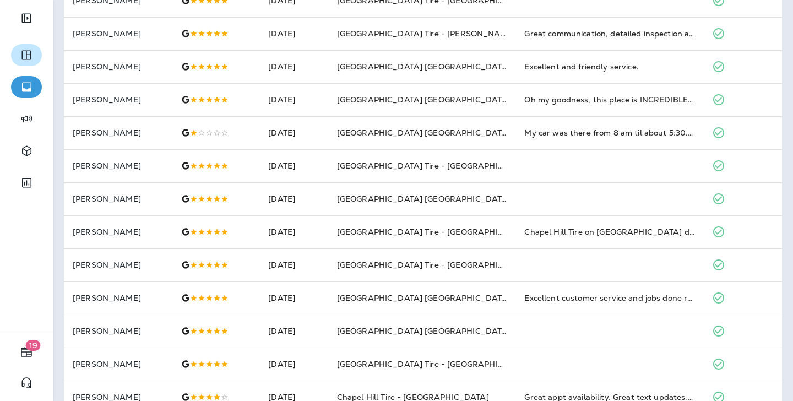
scroll to position [0, 0]
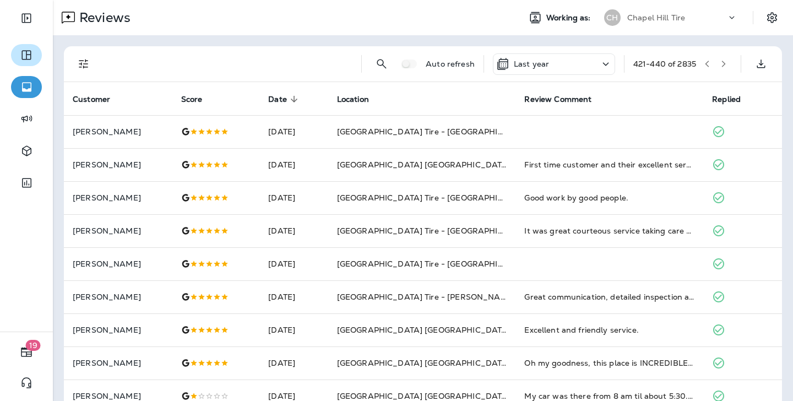
click at [579, 63] on icon "button" at bounding box center [724, 64] width 8 height 8
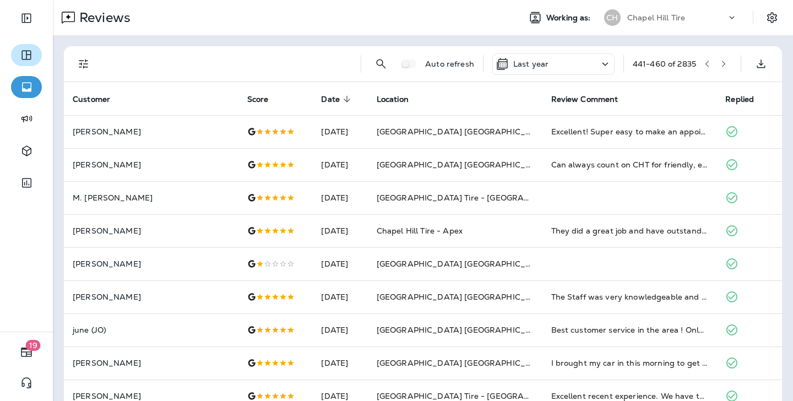
click at [579, 58] on button "button" at bounding box center [723, 64] width 17 height 17
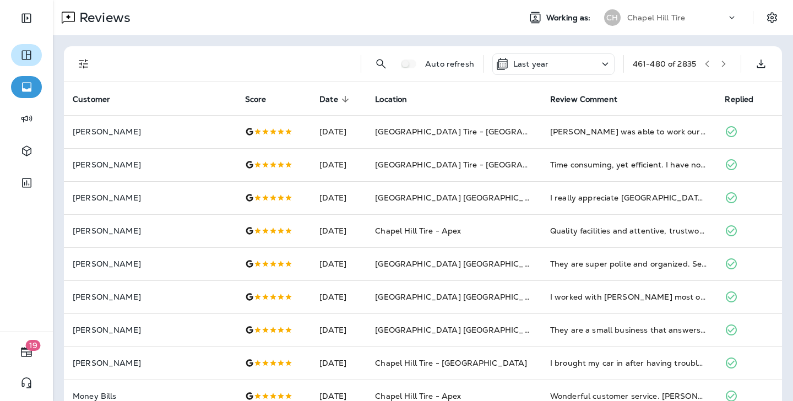
click at [579, 70] on button "button" at bounding box center [723, 64] width 17 height 17
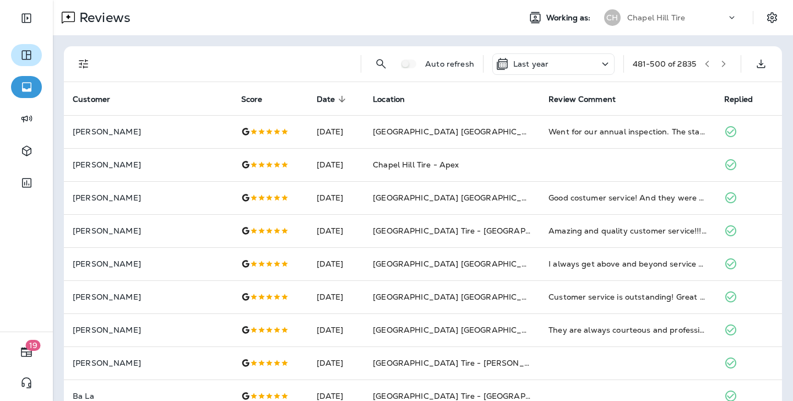
click at [579, 66] on icon "button" at bounding box center [724, 64] width 8 height 8
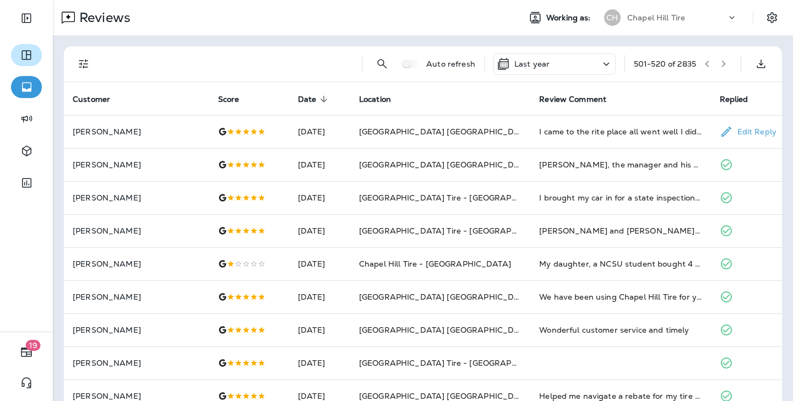
click at [579, 65] on icon "button" at bounding box center [724, 64] width 8 height 8
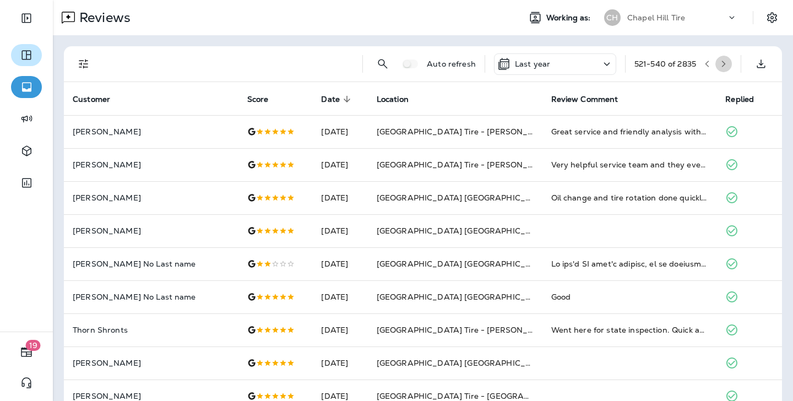
click at [579, 71] on button "button" at bounding box center [723, 64] width 17 height 17
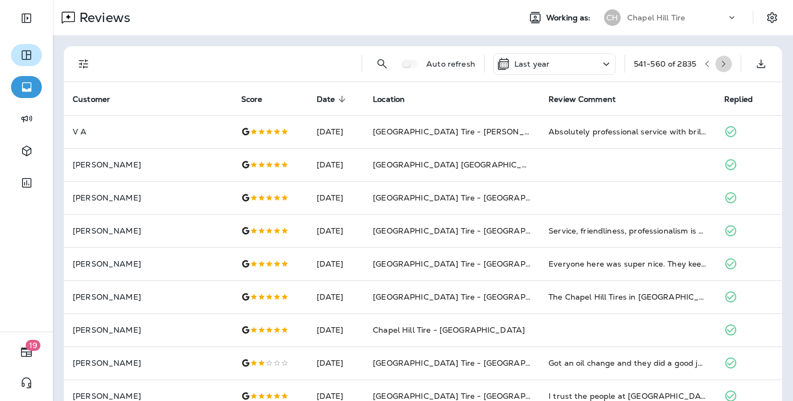
click at [579, 63] on icon "button" at bounding box center [724, 64] width 8 height 8
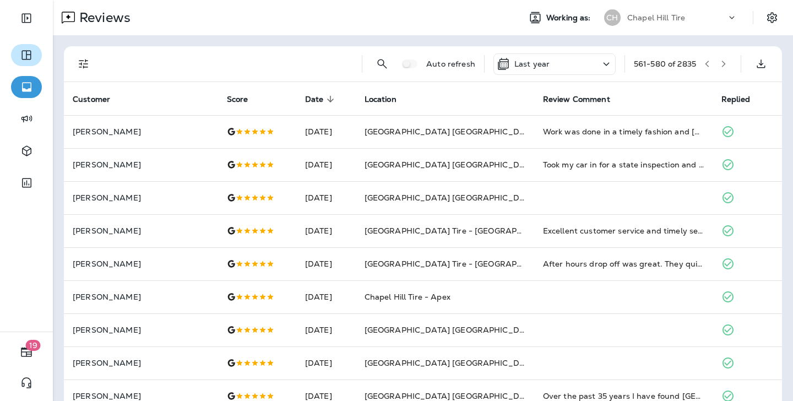
click at [579, 66] on icon "button" at bounding box center [724, 64] width 8 height 8
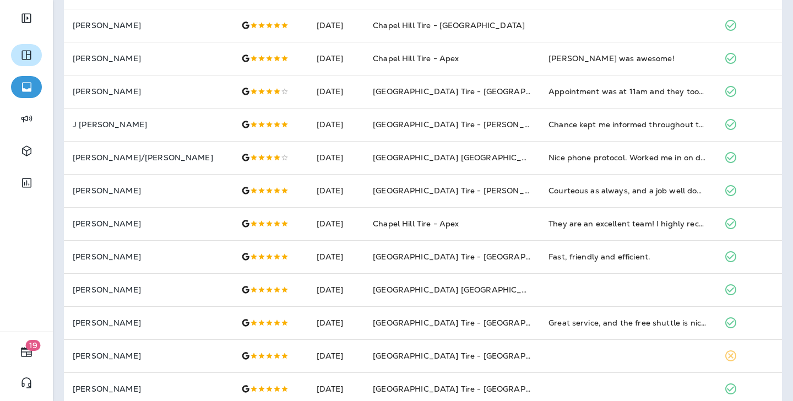
scroll to position [313, 0]
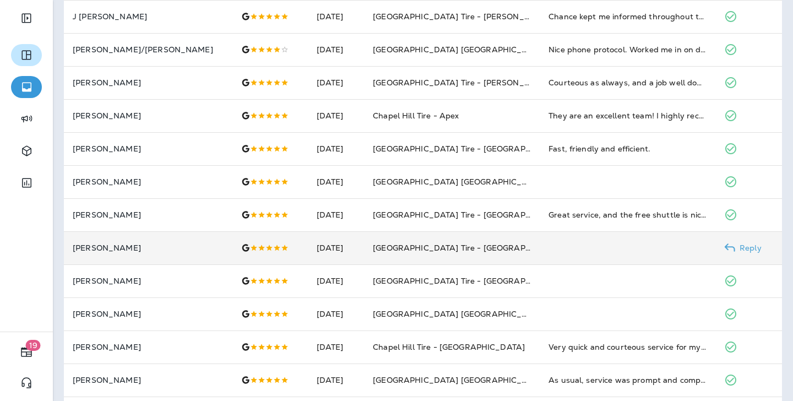
click at [579, 241] on td at bounding box center [628, 247] width 176 height 33
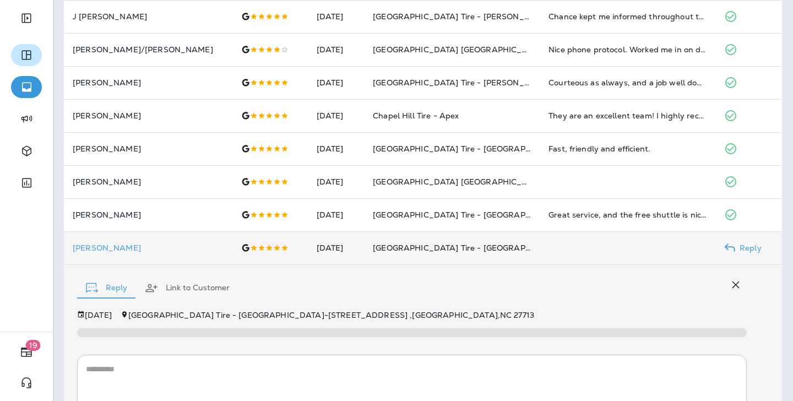
scroll to position [410, 0]
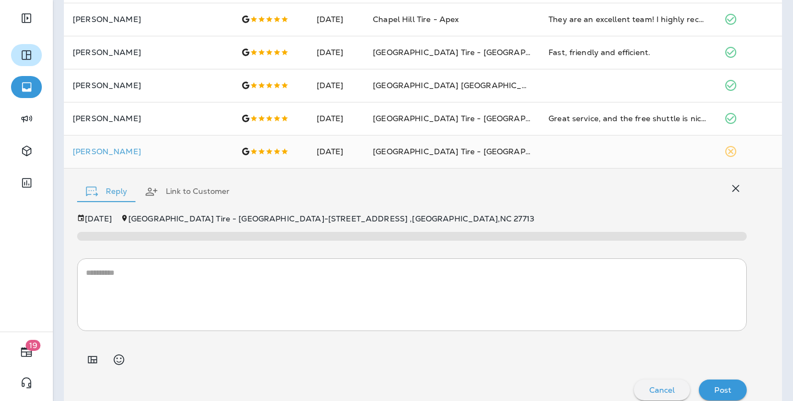
click at [579, 288] on textarea at bounding box center [412, 294] width 652 height 55
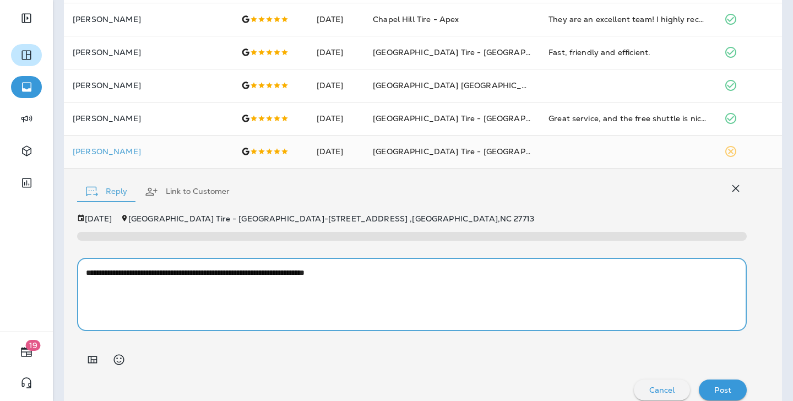
type textarea "**********"
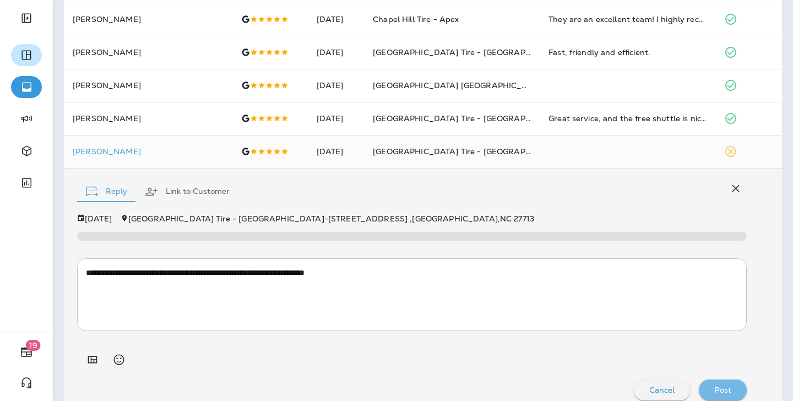
click at [579, 379] on button "Post" at bounding box center [723, 389] width 48 height 21
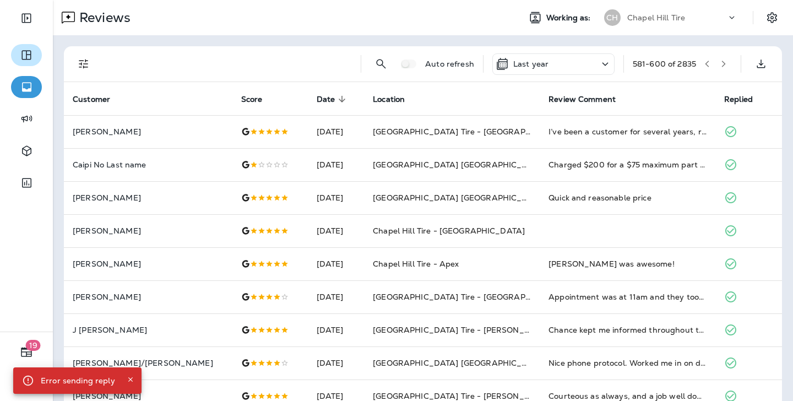
scroll to position [0, 0]
click at [579, 60] on icon "button" at bounding box center [724, 64] width 8 height 8
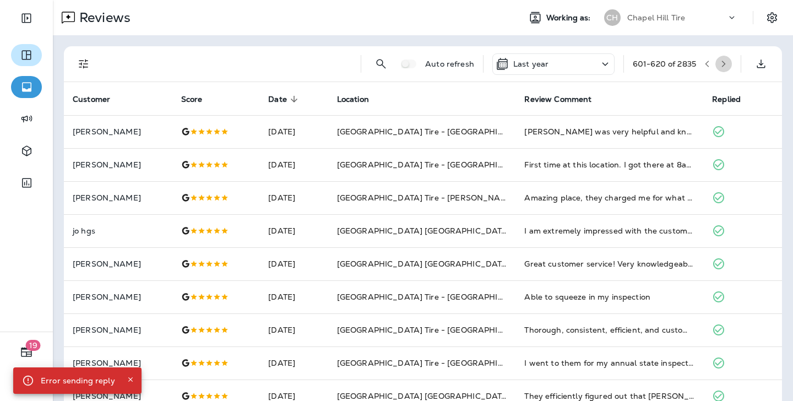
click at [579, 67] on icon "button" at bounding box center [724, 64] width 4 height 7
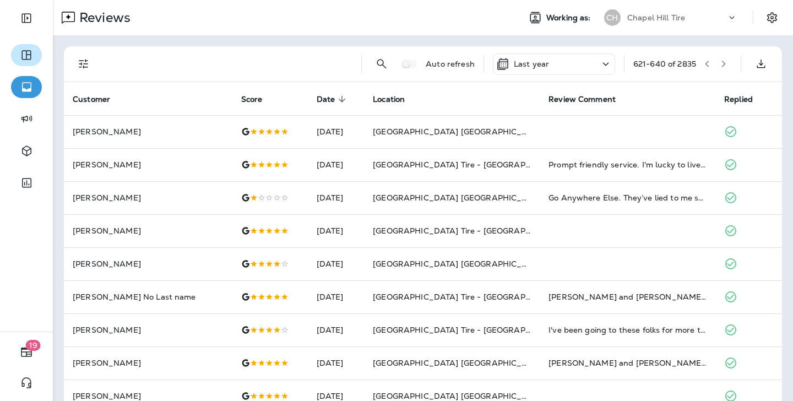
click at [579, 72] on div "621 - 640 of 2835" at bounding box center [682, 64] width 99 height 17
click at [579, 68] on button "button" at bounding box center [723, 64] width 17 height 17
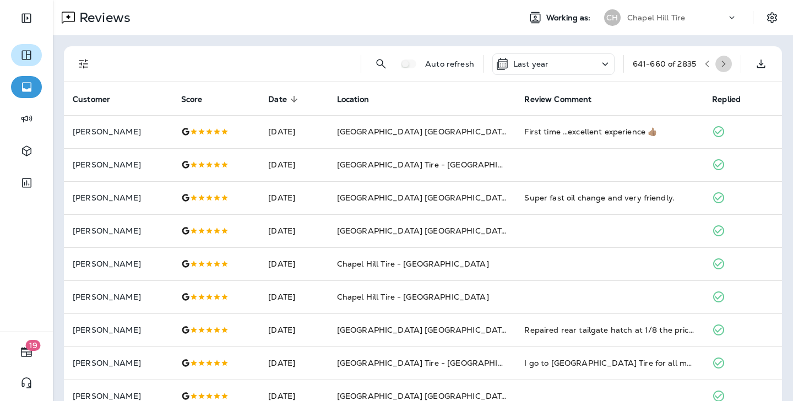
click at [579, 66] on button "button" at bounding box center [723, 64] width 17 height 17
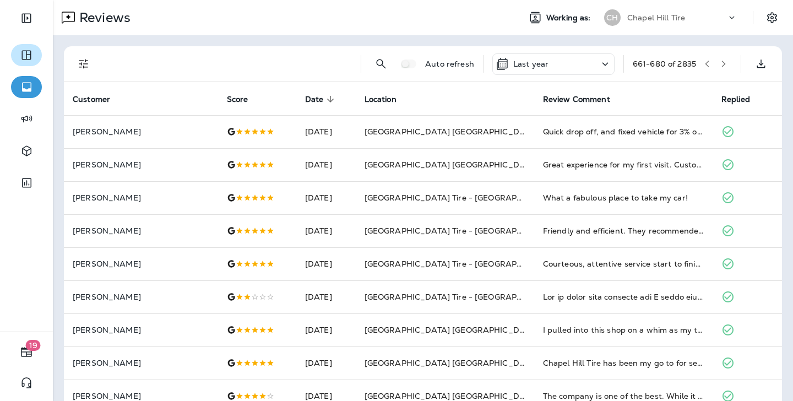
click at [579, 68] on button "button" at bounding box center [723, 64] width 17 height 17
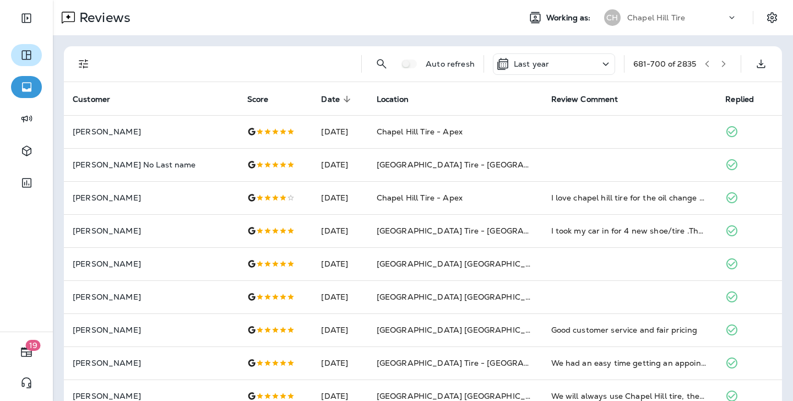
click at [579, 64] on icon "button" at bounding box center [724, 64] width 8 height 8
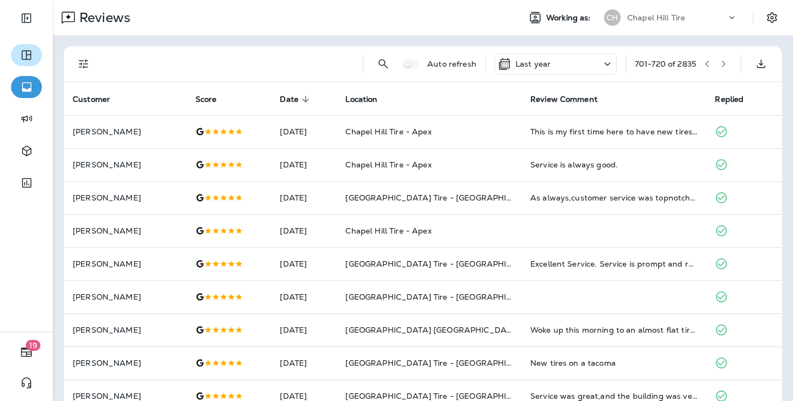
click at [579, 64] on icon "button" at bounding box center [724, 64] width 8 height 8
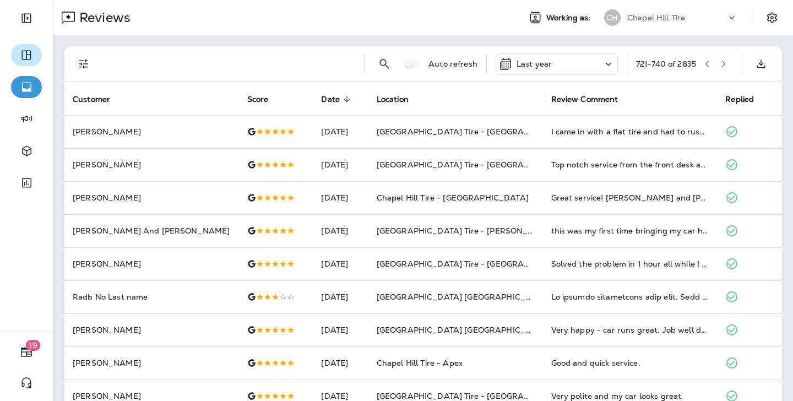
click at [579, 63] on icon "button" at bounding box center [724, 64] width 8 height 8
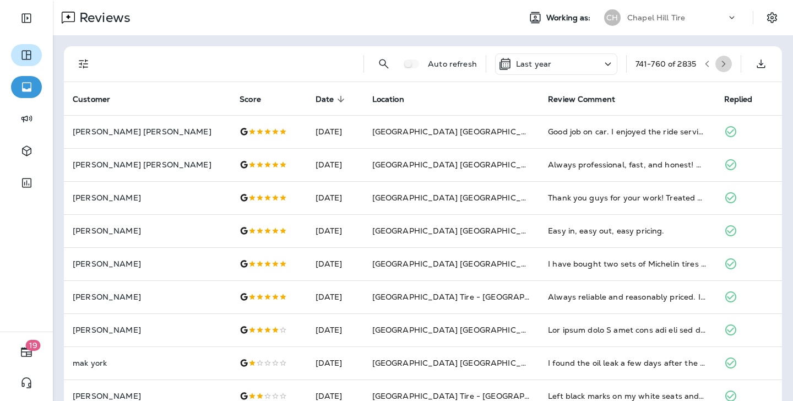
click at [579, 64] on icon "button" at bounding box center [724, 64] width 8 height 8
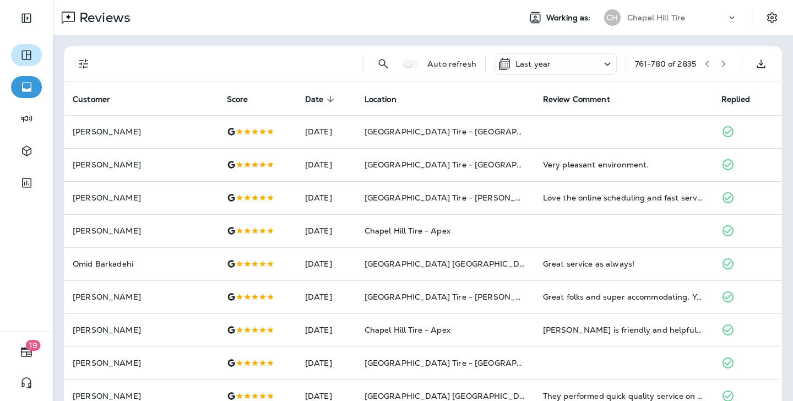
click at [579, 67] on icon "button" at bounding box center [724, 64] width 8 height 8
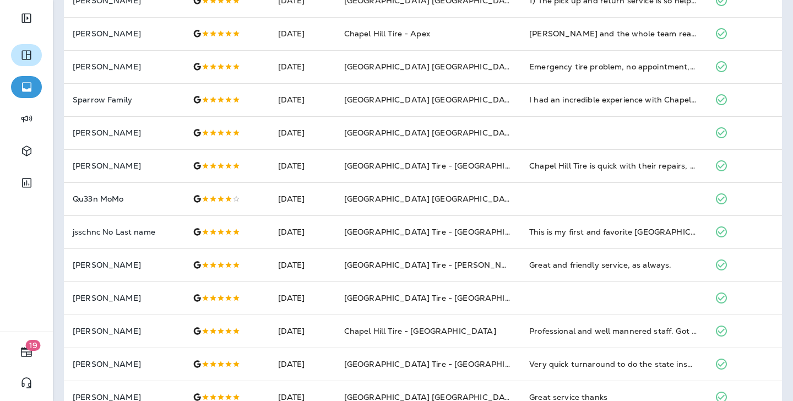
scroll to position [33, 0]
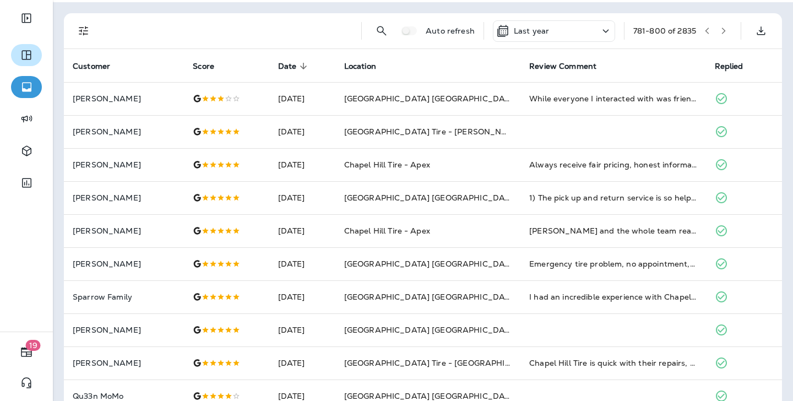
click at [579, 33] on icon "button" at bounding box center [724, 31] width 4 height 7
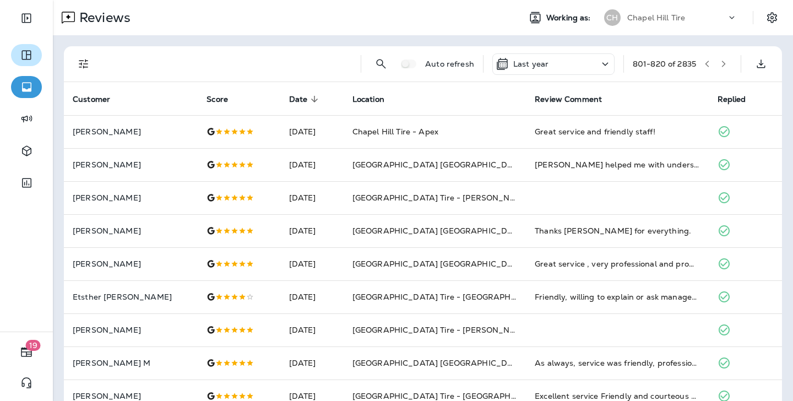
scroll to position [0, 0]
click at [579, 64] on button "button" at bounding box center [723, 64] width 17 height 17
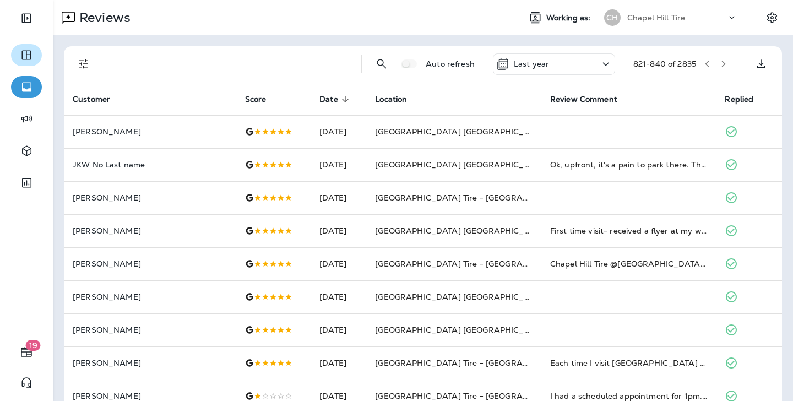
click at [579, 61] on icon "button" at bounding box center [724, 64] width 8 height 8
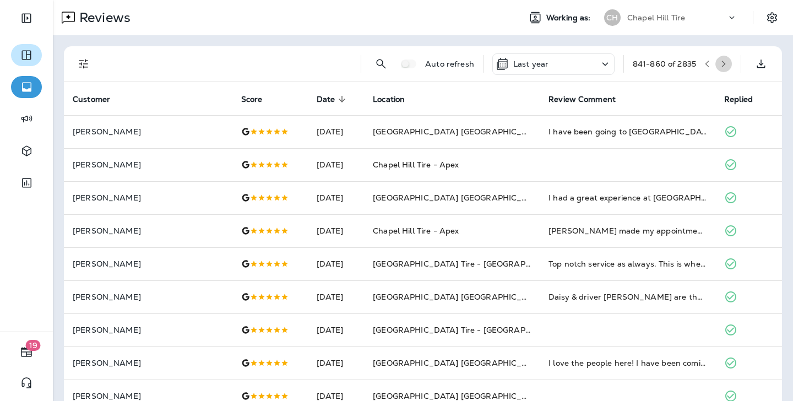
click at [579, 67] on icon "button" at bounding box center [724, 64] width 8 height 8
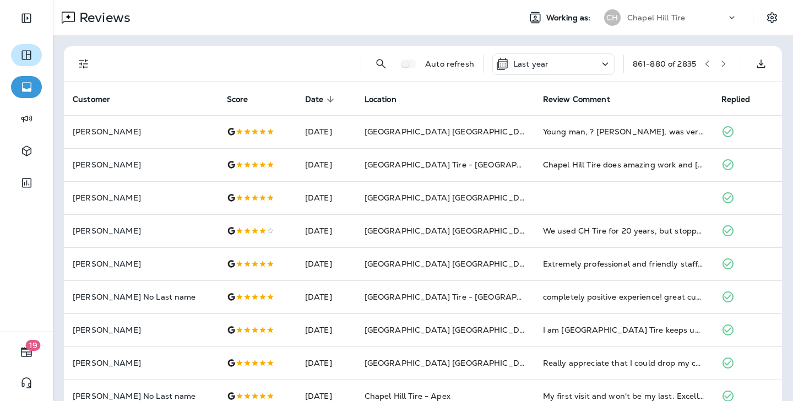
click at [579, 59] on button "button" at bounding box center [723, 64] width 17 height 17
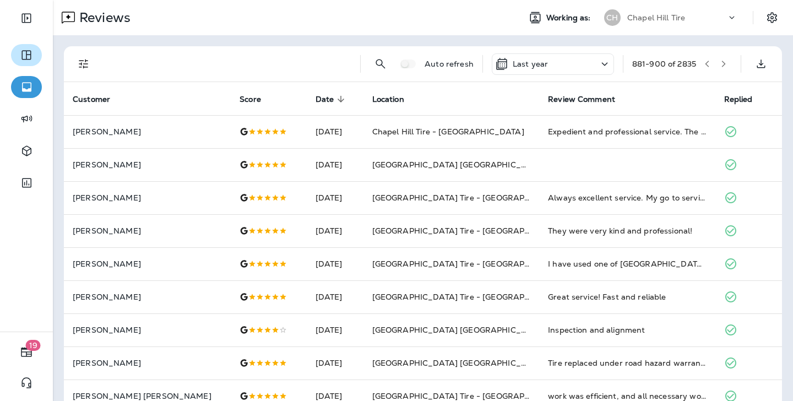
click at [579, 68] on button "button" at bounding box center [723, 64] width 17 height 17
